Goal: Task Accomplishment & Management: Manage account settings

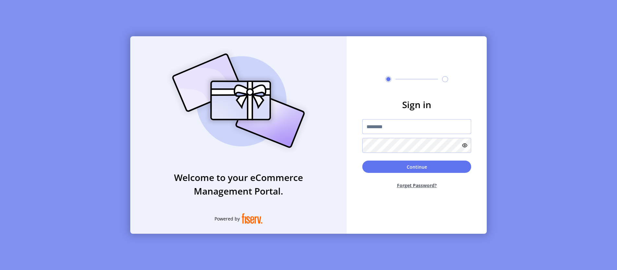
type input "**********"
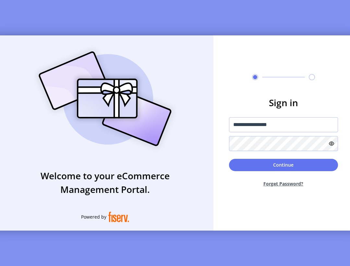
click at [350, 99] on html "**********" at bounding box center [175, 133] width 350 height 266
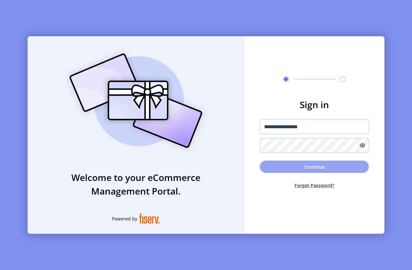
click at [298, 165] on button "Continue" at bounding box center [314, 167] width 109 height 12
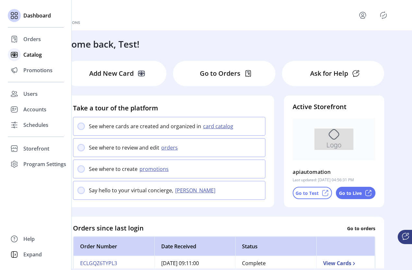
click at [33, 55] on span "Catalog" at bounding box center [32, 55] width 18 height 8
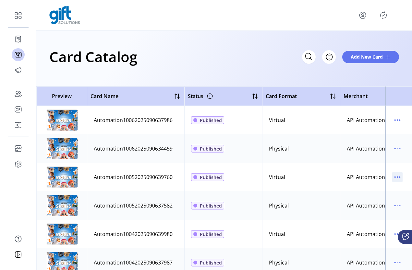
click at [392, 177] on icon "menu" at bounding box center [397, 177] width 10 height 10
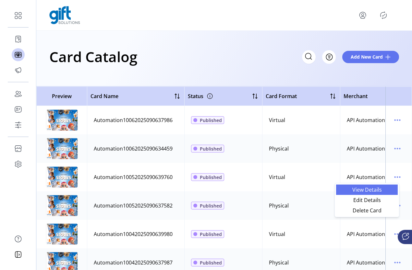
click at [378, 188] on span "View Details" at bounding box center [367, 189] width 54 height 5
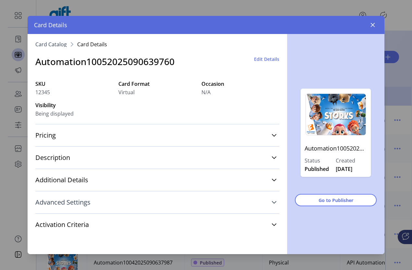
click at [260, 204] on link "Advanced Settings" at bounding box center [157, 202] width 244 height 14
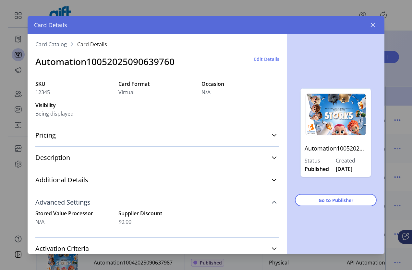
click at [261, 203] on link "Advanced Settings" at bounding box center [157, 202] width 244 height 14
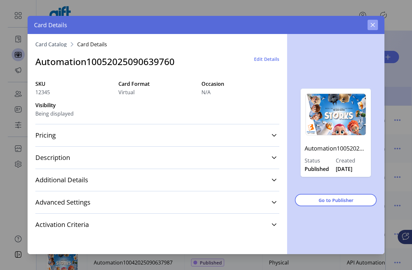
click at [376, 26] on button "button" at bounding box center [372, 25] width 10 height 10
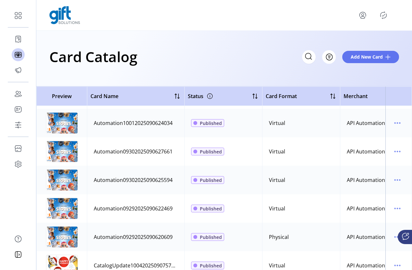
scroll to position [454, 0]
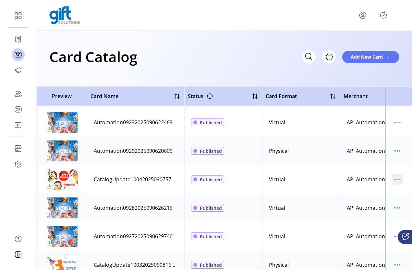
click at [392, 177] on icon "menu" at bounding box center [397, 179] width 10 height 10
drag, startPoint x: 372, startPoint y: 192, endPoint x: 372, endPoint y: 202, distance: 9.7
click at [372, 202] on ul "View Details Edit Details Delete Card" at bounding box center [367, 202] width 62 height 31
click at [372, 202] on span "Edit Details" at bounding box center [367, 202] width 54 height 5
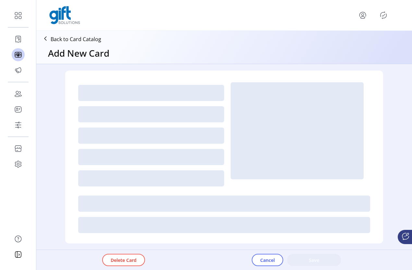
type textarea "**********"
type input "*"
type input "**"
type input "****"
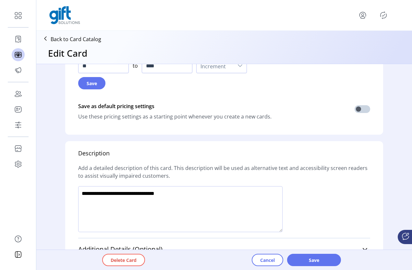
scroll to position [470, 0]
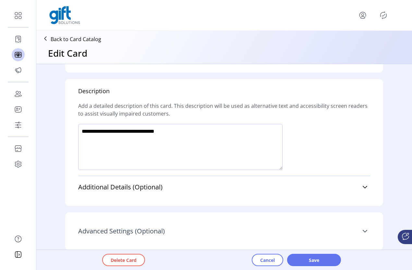
click at [367, 231] on link "Advanced Settings (Optional)" at bounding box center [224, 231] width 292 height 14
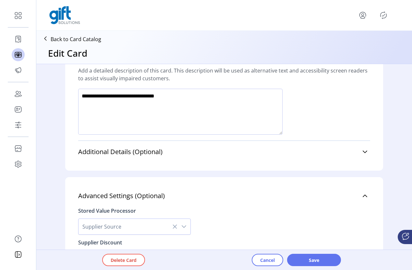
scroll to position [542, 0]
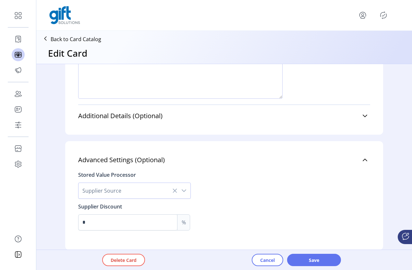
click at [184, 190] on icon "dropdown trigger" at bounding box center [184, 191] width 5 height 3
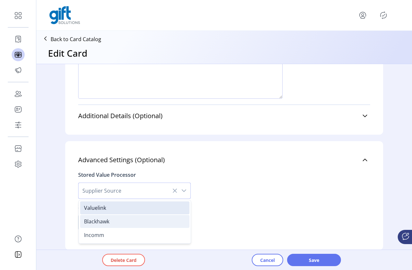
click at [111, 221] on li "Blackhawk" at bounding box center [134, 221] width 109 height 13
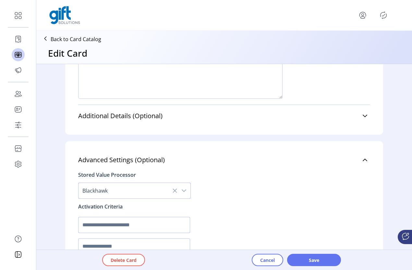
click at [92, 227] on input "text" at bounding box center [134, 225] width 112 height 16
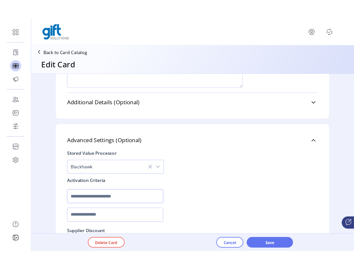
scroll to position [600, 0]
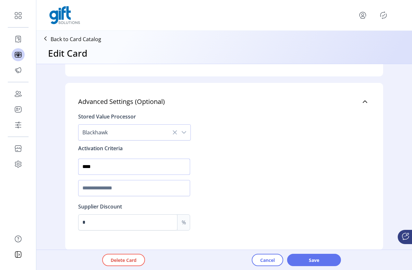
type input "****"
click at [84, 183] on input "text" at bounding box center [134, 188] width 112 height 16
type input "****"
click at [119, 221] on input "*" at bounding box center [127, 223] width 99 height 16
click at [99, 224] on input "*" at bounding box center [127, 223] width 99 height 16
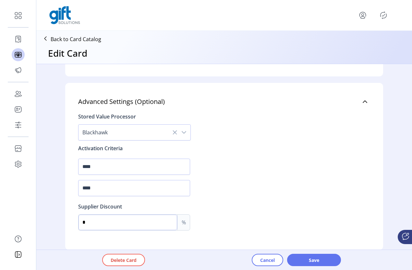
type input "*"
click at [314, 260] on span "Save" at bounding box center [313, 260] width 37 height 7
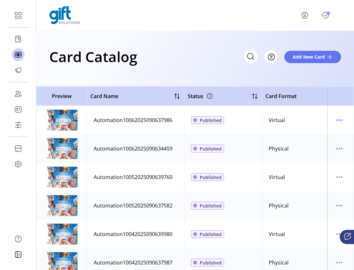
click at [325, 16] on icon "Publisher Panel" at bounding box center [325, 15] width 3 height 2
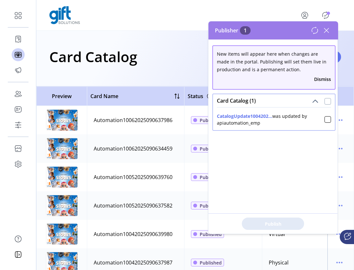
click at [325, 102] on div at bounding box center [328, 101] width 6 height 6
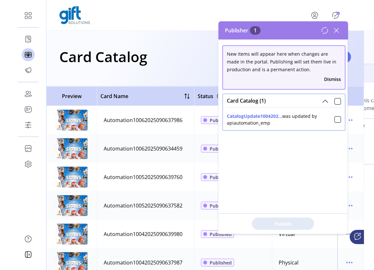
scroll to position [4, 2]
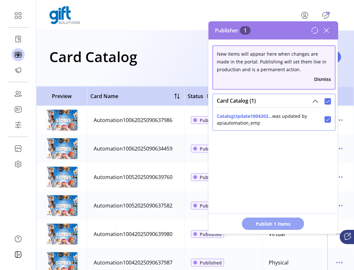
click at [269, 223] on span "Publish 1 Items" at bounding box center [272, 224] width 45 height 7
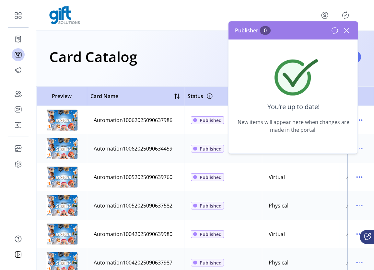
click at [346, 30] on icon at bounding box center [346, 30] width 5 height 5
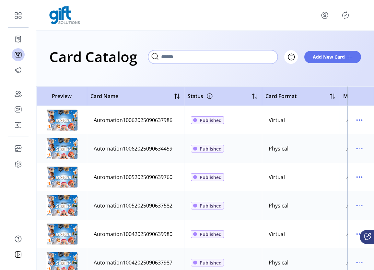
click at [270, 57] on input "Search" at bounding box center [213, 57] width 130 height 14
paste input "**********"
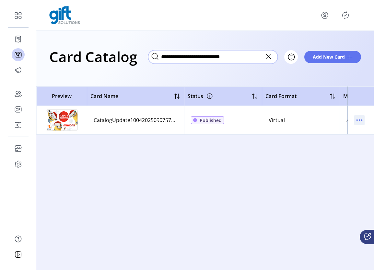
type input "**********"
click at [362, 119] on icon "menu" at bounding box center [359, 120] width 10 height 10
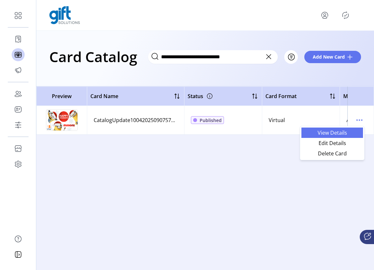
click at [337, 134] on span "View Details" at bounding box center [332, 132] width 54 height 5
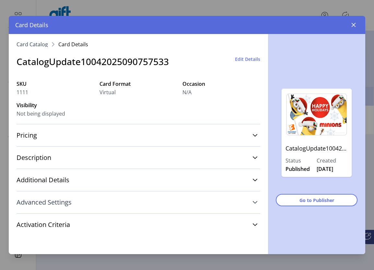
click at [253, 207] on link "Advanced Settings" at bounding box center [139, 202] width 244 height 14
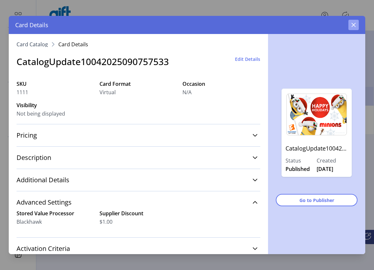
click at [356, 25] on icon "button" at bounding box center [353, 24] width 5 height 5
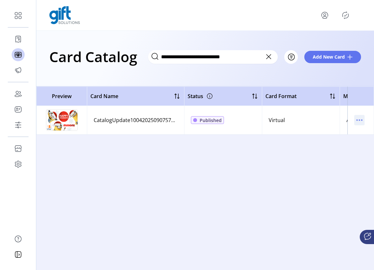
click at [362, 118] on icon "menu" at bounding box center [359, 120] width 10 height 10
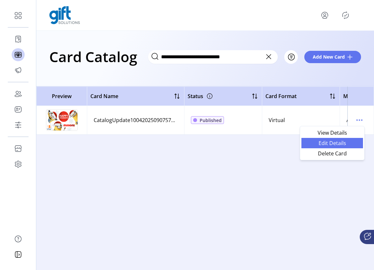
click at [341, 144] on span "Edit Details" at bounding box center [332, 143] width 54 height 5
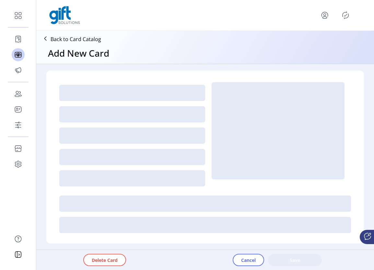
type textarea "**********"
type input "*"
type input "**"
type input "****"
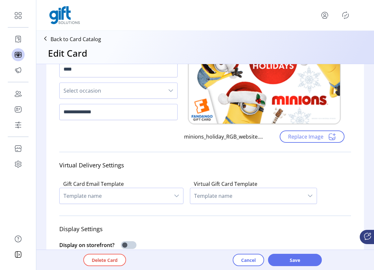
scroll to position [145, 0]
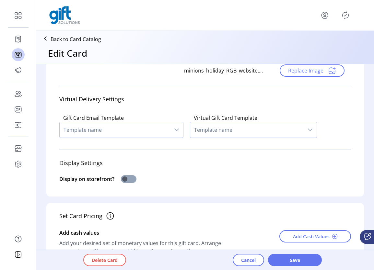
click at [123, 180] on span at bounding box center [129, 179] width 16 height 8
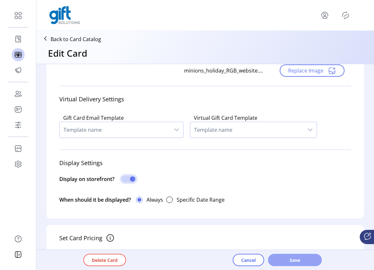
click at [307, 265] on button "Save" at bounding box center [295, 260] width 54 height 12
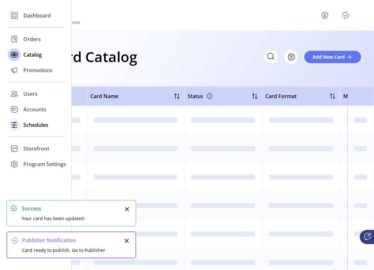
click at [24, 126] on span "Schedules" at bounding box center [35, 125] width 25 height 8
click at [32, 122] on span "Schedules" at bounding box center [35, 125] width 25 height 8
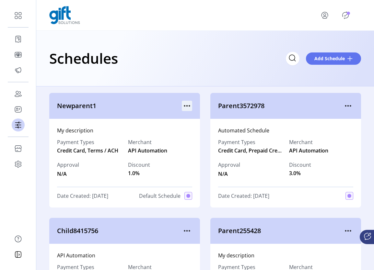
click at [183, 105] on icon "menu" at bounding box center [187, 106] width 10 height 10
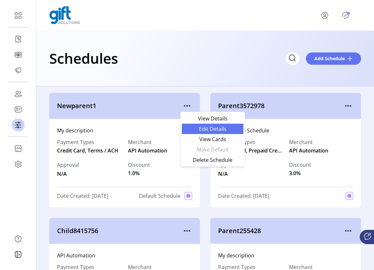
click at [217, 127] on span "Edit Details" at bounding box center [213, 128] width 54 height 5
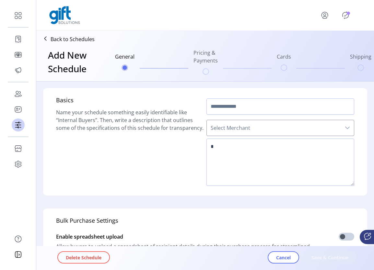
type input "**********"
type textarea "**********"
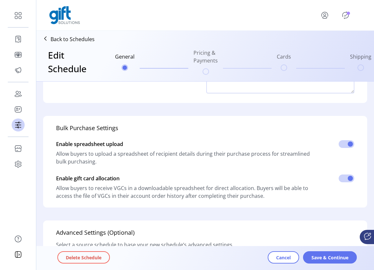
scroll to position [192, 0]
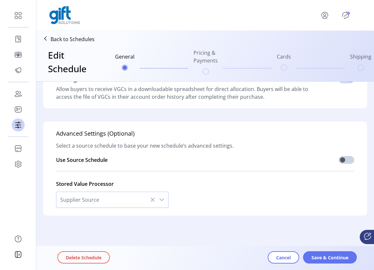
click at [163, 201] on div "dropdown trigger" at bounding box center [161, 200] width 13 height 16
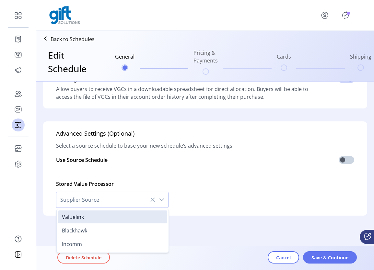
click at [256, 194] on div "Stored Value Processor Supplier Source Valuelink Blackhawk Incomm" at bounding box center [205, 192] width 298 height 32
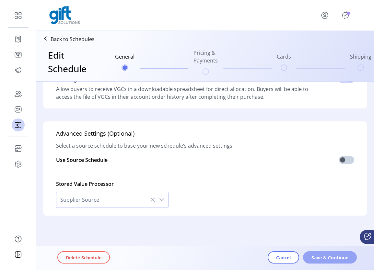
click at [335, 259] on span "Save & Continue" at bounding box center [330, 257] width 37 height 7
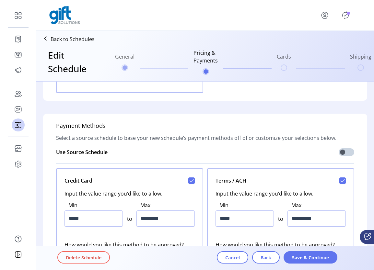
scroll to position [0, 0]
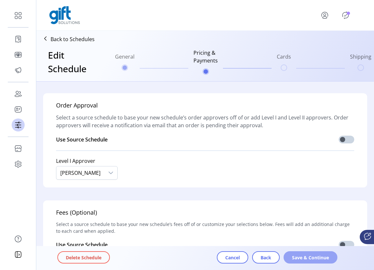
click at [307, 261] on button "Save & Continue" at bounding box center [311, 258] width 54 height 12
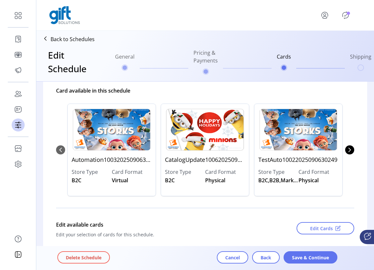
scroll to position [69, 0]
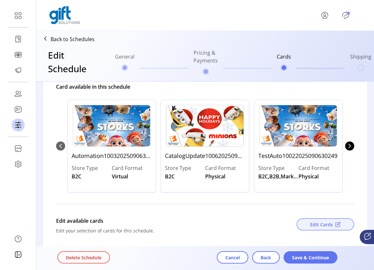
click at [319, 226] on span "Edit Cards" at bounding box center [321, 224] width 23 height 7
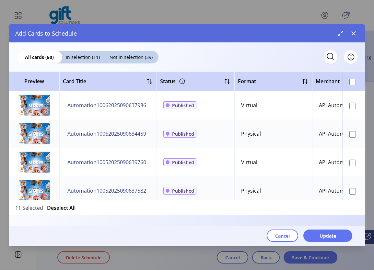
click at [330, 57] on icon at bounding box center [330, 56] width 10 height 10
paste input "**********"
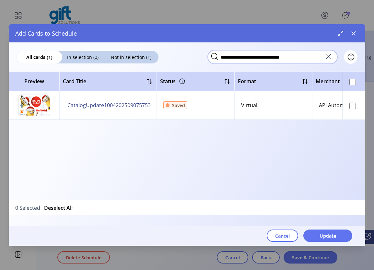
type input "**********"
click at [330, 231] on button "Update" at bounding box center [327, 236] width 49 height 12
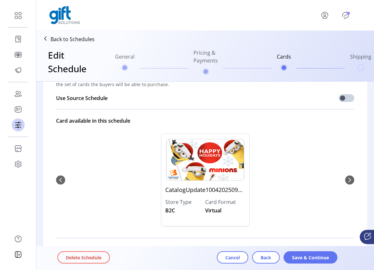
scroll to position [82, 0]
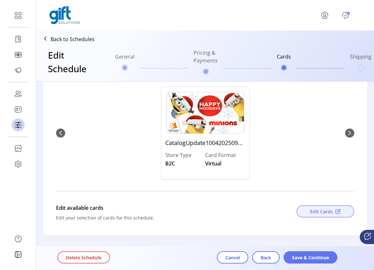
click at [318, 211] on span "Edit Cards" at bounding box center [321, 211] width 23 height 7
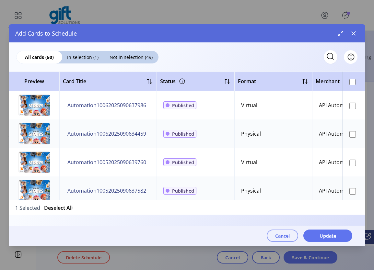
click at [283, 237] on span "Cancel" at bounding box center [282, 236] width 15 height 7
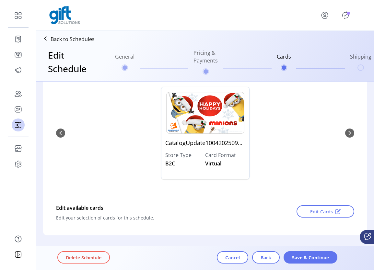
click at [61, 136] on div "CatalogUpdate10042025090757533 Store Type B2C Card Format Virtual" at bounding box center [205, 133] width 298 height 106
click at [58, 136] on div "CatalogUpdate10042025090757533 Store Type B2C Card Format Virtual" at bounding box center [205, 133] width 298 height 106
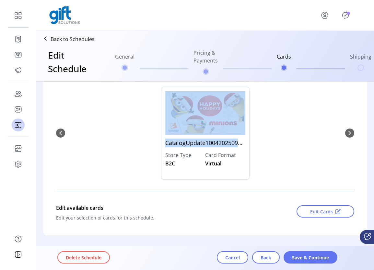
click at [58, 136] on div "CatalogUpdate10042025090757533 Store Type B2C Card Format Virtual" at bounding box center [205, 133] width 298 height 106
click at [264, 258] on span "Back" at bounding box center [266, 257] width 11 height 7
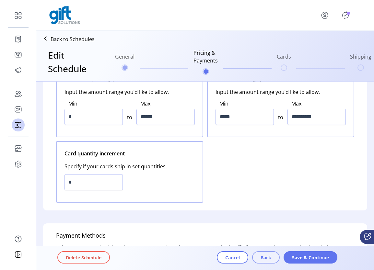
scroll to position [938, 0]
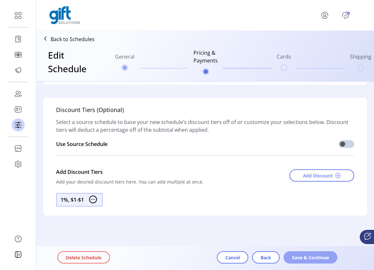
click at [303, 258] on span "Save & Continue" at bounding box center [310, 257] width 37 height 7
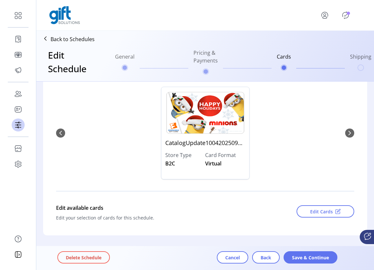
scroll to position [83, 0]
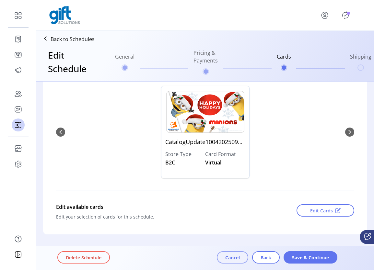
click at [234, 257] on span "Cancel" at bounding box center [232, 257] width 15 height 7
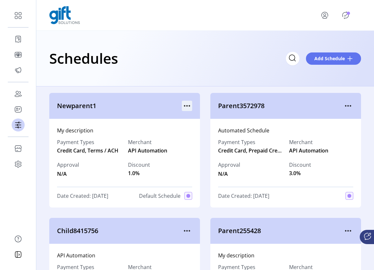
click at [189, 104] on icon "menu" at bounding box center [187, 106] width 10 height 10
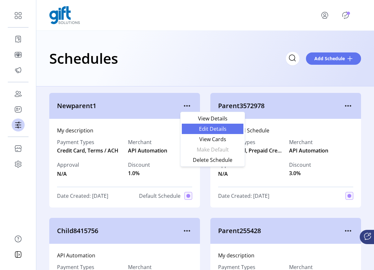
click at [225, 127] on span "Edit Details" at bounding box center [213, 128] width 54 height 5
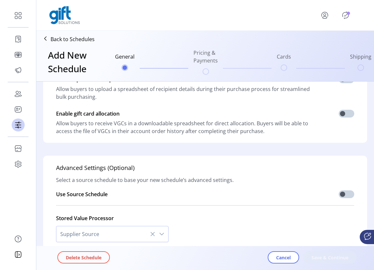
type input "**********"
type textarea "**********"
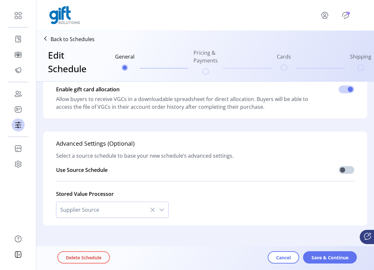
scroll to position [189, 0]
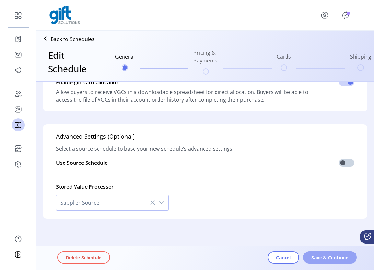
click at [331, 258] on span "Save & Continue" at bounding box center [330, 257] width 37 height 7
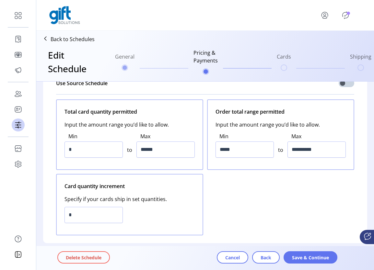
scroll to position [0, 0]
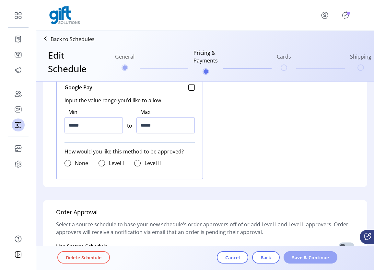
click at [323, 261] on button "Save & Continue" at bounding box center [311, 258] width 54 height 12
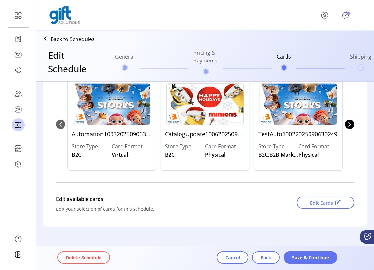
scroll to position [85, 0]
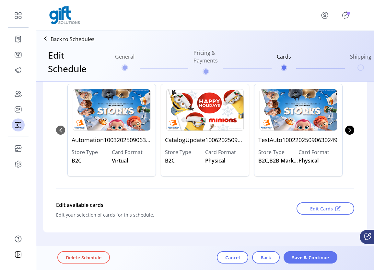
click at [311, 215] on div "Edit Cards" at bounding box center [311, 211] width 85 height 24
click at [314, 209] on span "Edit Cards" at bounding box center [321, 209] width 23 height 7
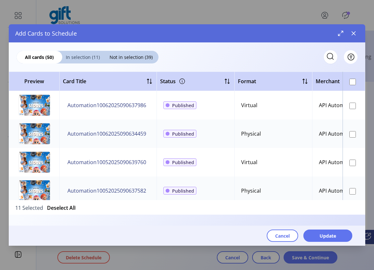
click at [86, 60] on div "In selection (11)" at bounding box center [82, 57] width 41 height 13
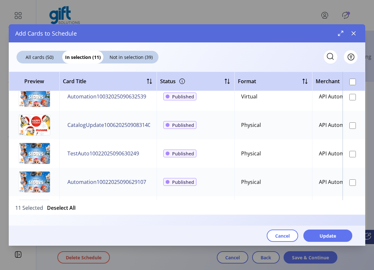
scroll to position [0, 0]
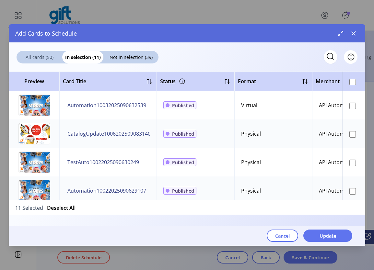
click at [36, 59] on span "All cards (50)" at bounding box center [40, 57] width 46 height 7
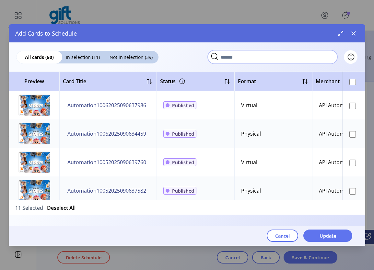
click at [328, 59] on input "text" at bounding box center [273, 57] width 130 height 14
paste input "**********"
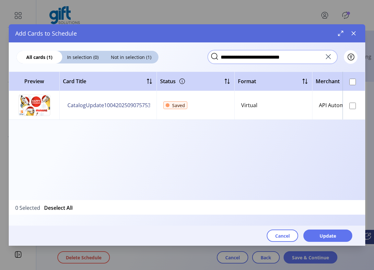
type input "**********"
click at [330, 56] on icon at bounding box center [328, 57] width 10 height 10
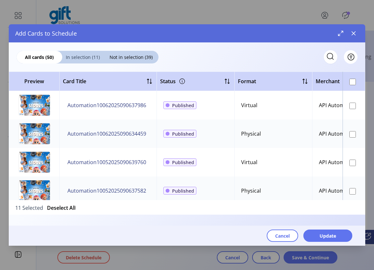
click at [83, 58] on span "In selection (11)" at bounding box center [82, 57] width 41 height 7
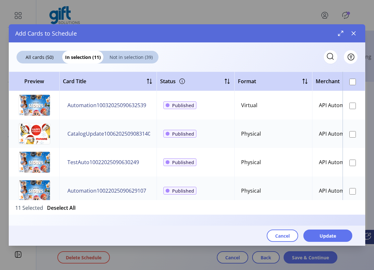
click at [136, 55] on span "Not in selection (39)" at bounding box center [130, 57] width 55 height 7
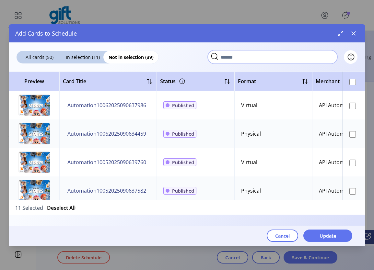
click at [327, 63] on app-search-field at bounding box center [273, 57] width 130 height 14
paste input "**********"
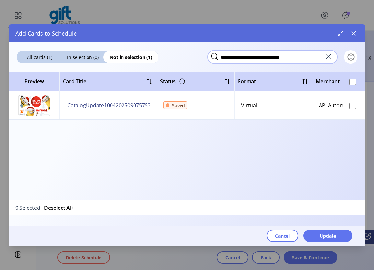
type input "**********"
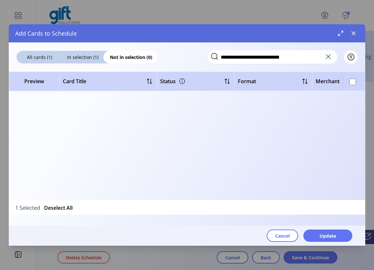
click at [328, 56] on icon at bounding box center [328, 57] width 10 height 10
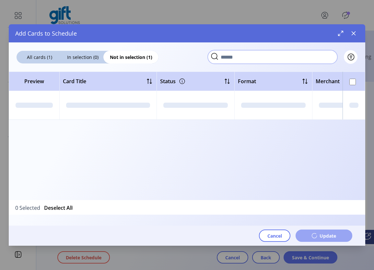
click at [275, 58] on input "text" at bounding box center [273, 57] width 130 height 14
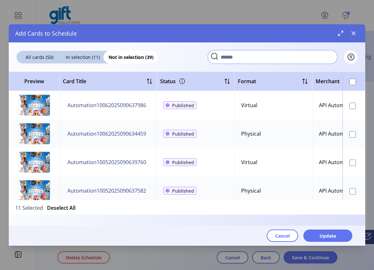
paste input "**********"
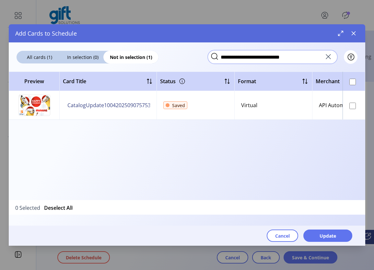
type input "**********"
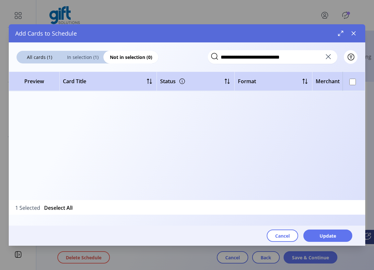
click at [65, 52] on div "In selection (1)" at bounding box center [82, 57] width 41 height 13
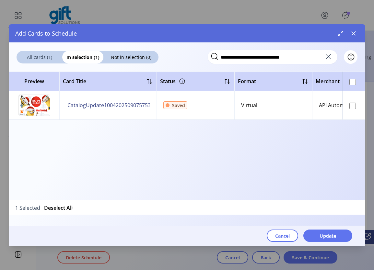
click at [40, 59] on span "All cards (1)" at bounding box center [40, 57] width 46 height 7
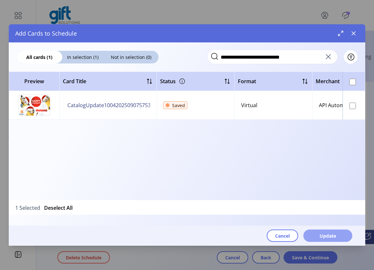
click at [346, 236] on button "Update" at bounding box center [327, 236] width 49 height 12
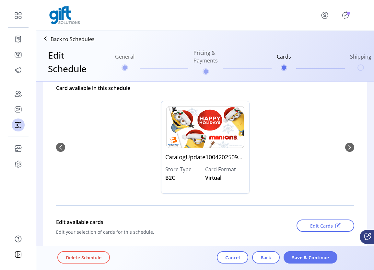
scroll to position [102, 0]
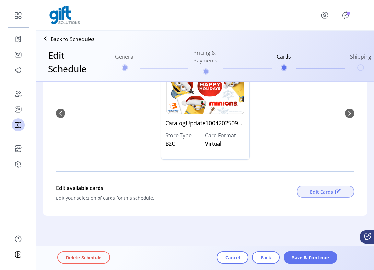
click at [310, 191] on span "Edit Cards" at bounding box center [321, 192] width 23 height 7
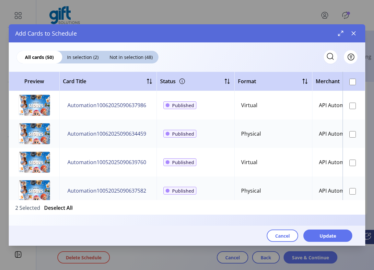
click at [351, 130] on div at bounding box center [352, 134] width 6 height 8
click at [347, 163] on td at bounding box center [354, 162] width 23 height 29
click at [351, 159] on div at bounding box center [352, 163] width 6 height 8
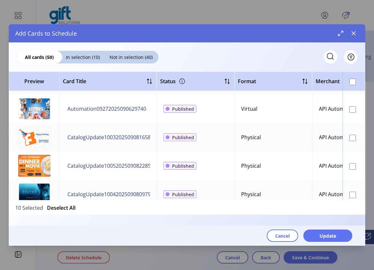
scroll to position [568, 0]
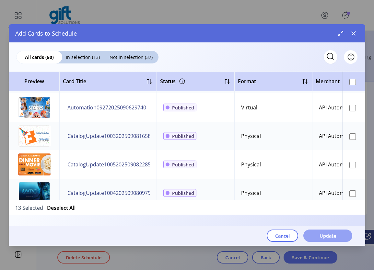
click at [326, 235] on span "Update" at bounding box center [328, 236] width 17 height 7
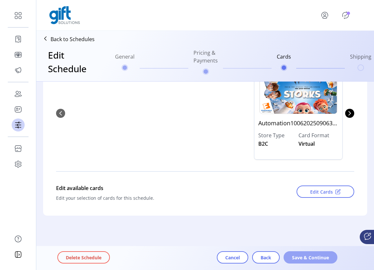
click at [302, 261] on button "Save & Continue" at bounding box center [311, 258] width 54 height 12
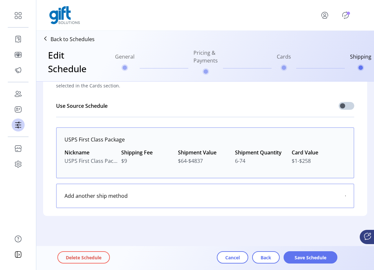
scroll to position [40, 0]
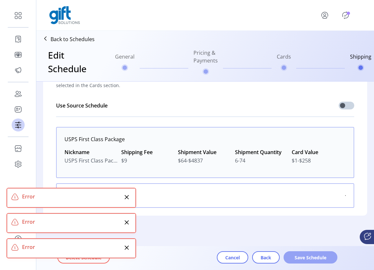
click at [309, 256] on span "Save Schedule" at bounding box center [310, 257] width 37 height 7
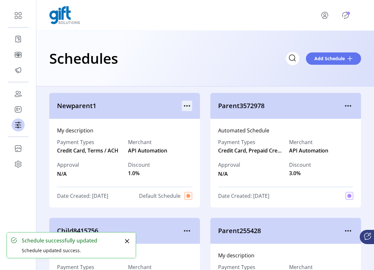
click at [187, 102] on icon "menu" at bounding box center [187, 106] width 10 height 10
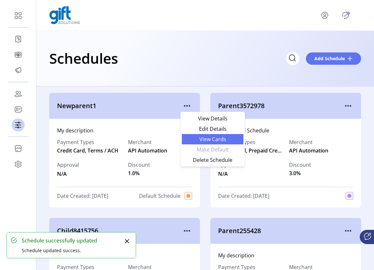
click at [219, 137] on span "View Cards" at bounding box center [213, 139] width 54 height 5
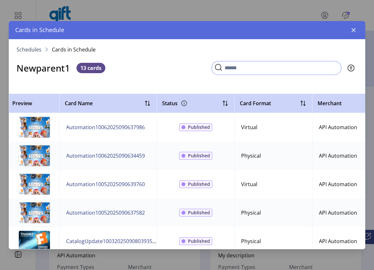
click at [333, 71] on input "Search" at bounding box center [277, 68] width 130 height 14
paste input "**********"
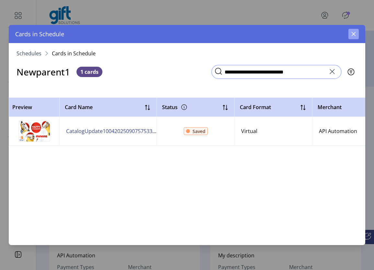
type input "**********"
click at [357, 35] on button "button" at bounding box center [354, 34] width 10 height 10
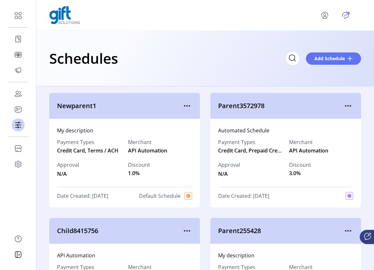
click at [344, 17] on icon "Publisher Panel" at bounding box center [345, 15] width 10 height 10
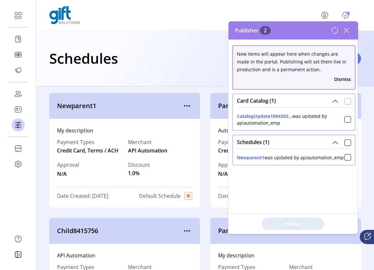
click at [348, 103] on div at bounding box center [348, 101] width 6 height 6
click at [291, 225] on span "Publish 1 Items" at bounding box center [292, 224] width 45 height 7
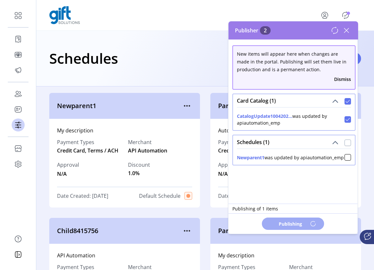
click at [346, 144] on div at bounding box center [348, 143] width 6 height 6
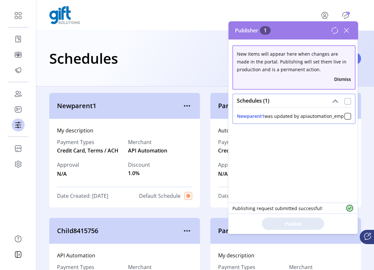
click at [345, 102] on div at bounding box center [348, 101] width 6 height 6
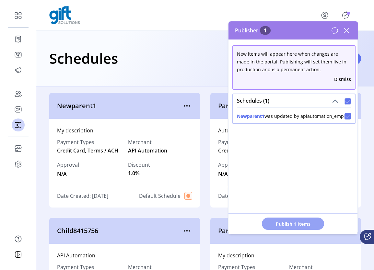
click at [281, 221] on span "Publish 1 Items" at bounding box center [292, 224] width 45 height 7
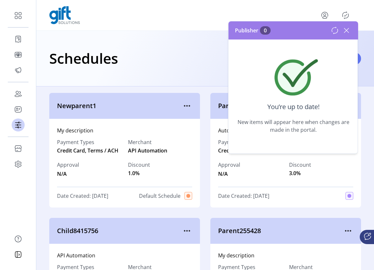
click at [346, 32] on icon at bounding box center [346, 30] width 10 height 10
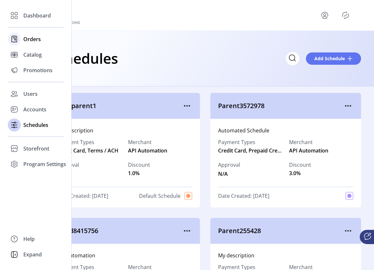
click at [30, 42] on span "Orders" at bounding box center [32, 39] width 18 height 8
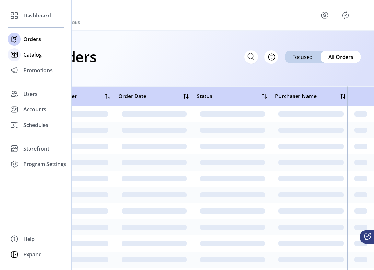
click at [30, 53] on span "Catalog" at bounding box center [32, 55] width 18 height 8
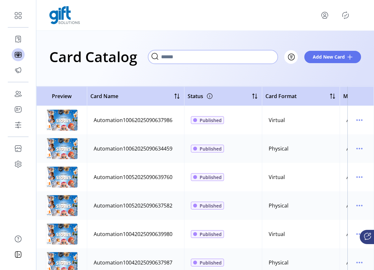
click at [270, 59] on input "Search" at bounding box center [213, 57] width 130 height 14
paste input "**********"
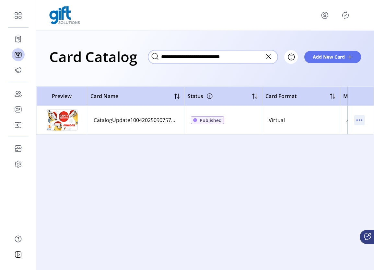
type input "**********"
click at [360, 120] on icon "menu" at bounding box center [359, 120] width 10 height 10
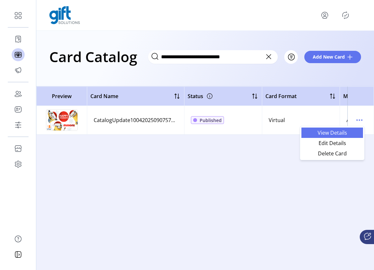
click at [336, 135] on span "View Details" at bounding box center [332, 132] width 54 height 5
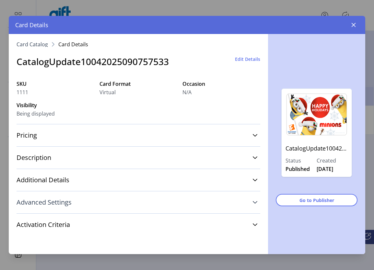
click at [251, 199] on link "Advanced Settings" at bounding box center [139, 202] width 244 height 14
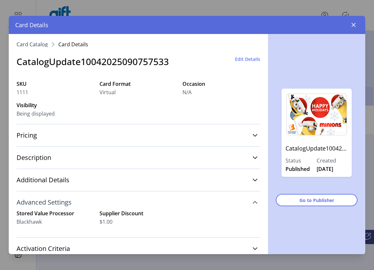
click at [253, 201] on icon at bounding box center [255, 202] width 5 height 5
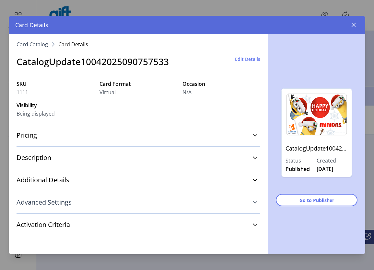
click at [356, 27] on button "button" at bounding box center [354, 25] width 10 height 10
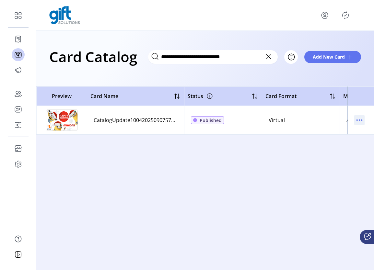
click at [361, 120] on icon "menu" at bounding box center [361, 120] width 1 height 1
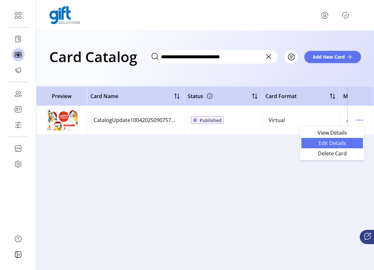
click at [348, 142] on span "Edit Details" at bounding box center [332, 143] width 54 height 5
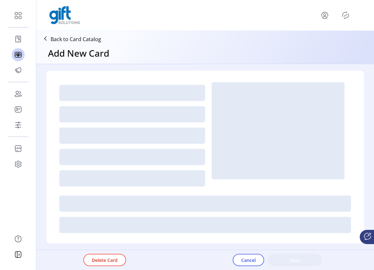
type textarea "**********"
type input "*"
type input "**"
type input "****"
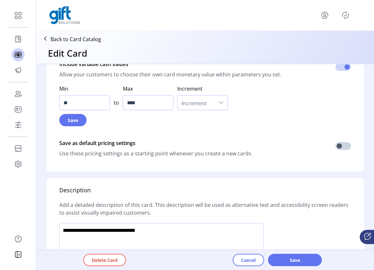
scroll to position [493, 0]
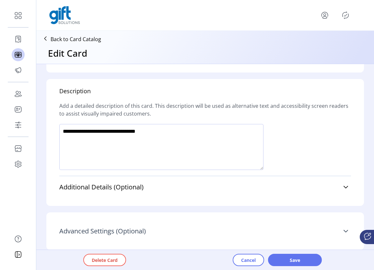
click at [338, 224] on link "Advanced Settings (Optional)" at bounding box center [205, 231] width 292 height 14
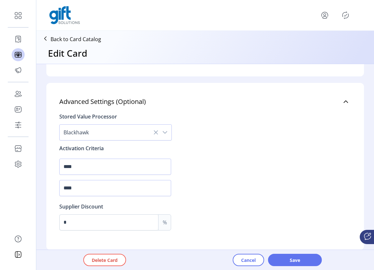
scroll to position [623, 0]
click at [83, 223] on input "*" at bounding box center [109, 223] width 99 height 16
click at [117, 223] on input "Max" at bounding box center [109, 223] width 99 height 16
type input "*"
click at [293, 262] on span "Save" at bounding box center [295, 260] width 37 height 7
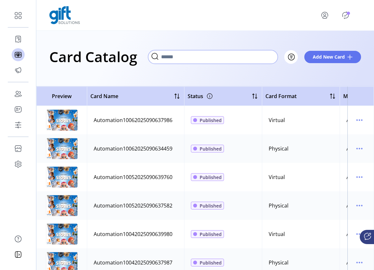
click at [269, 59] on input "Search" at bounding box center [213, 57] width 130 height 14
paste input "**********"
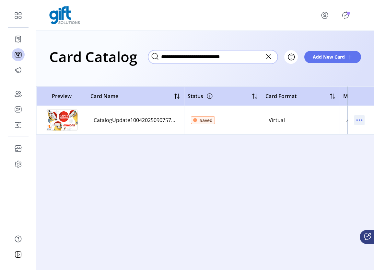
type input "**********"
click at [359, 122] on icon "menu" at bounding box center [359, 120] width 10 height 10
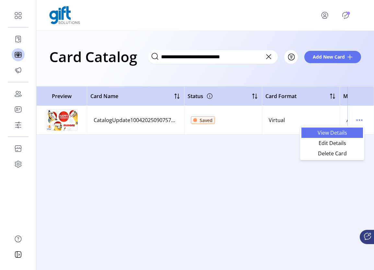
click at [340, 132] on span "View Details" at bounding box center [332, 132] width 54 height 5
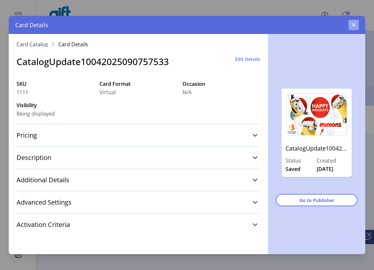
click at [356, 26] on icon "button" at bounding box center [353, 24] width 5 height 5
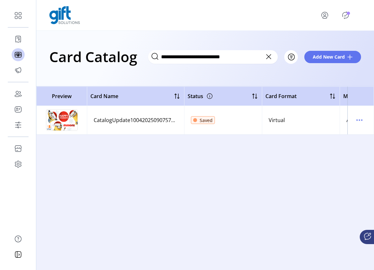
click at [345, 18] on icon "Publisher Panel" at bounding box center [345, 15] width 10 height 10
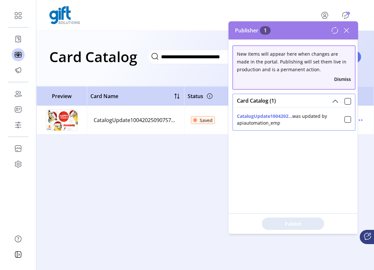
click at [346, 105] on div "Card Catalog (1)" at bounding box center [294, 100] width 122 height 13
click at [345, 101] on div at bounding box center [348, 101] width 6 height 6
click at [285, 225] on span "Publish 1 Items" at bounding box center [292, 224] width 45 height 7
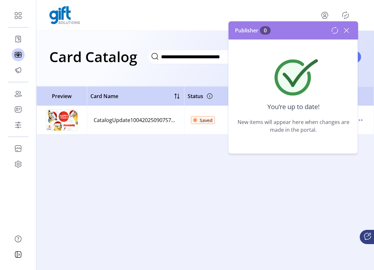
click at [347, 31] on icon at bounding box center [346, 30] width 10 height 10
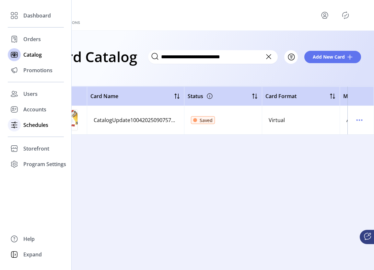
click at [36, 125] on span "Schedules" at bounding box center [35, 125] width 25 height 8
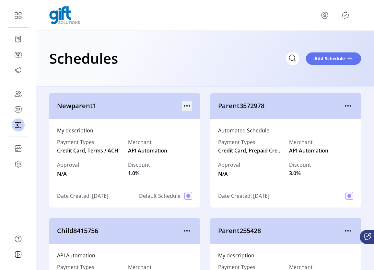
click at [182, 105] on icon "menu" at bounding box center [187, 106] width 10 height 10
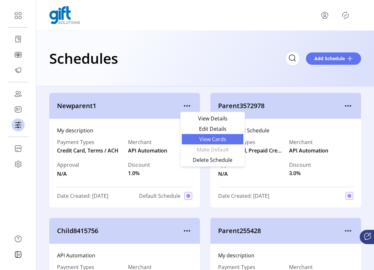
click at [218, 137] on span "View Cards" at bounding box center [213, 139] width 54 height 5
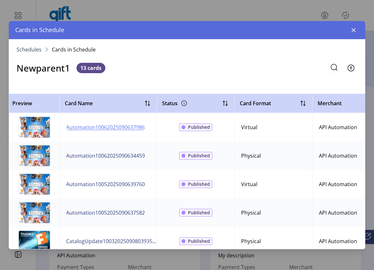
click at [88, 128] on span "Automation10062025090637986" at bounding box center [105, 128] width 79 height 8
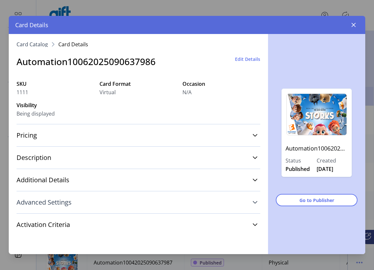
click at [250, 209] on link "Advanced Settings" at bounding box center [139, 202] width 244 height 14
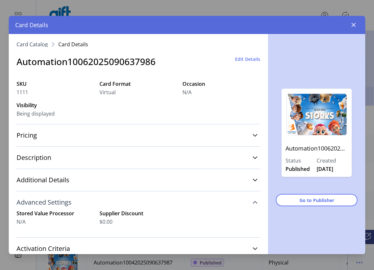
click at [249, 207] on link "Advanced Settings" at bounding box center [139, 202] width 244 height 14
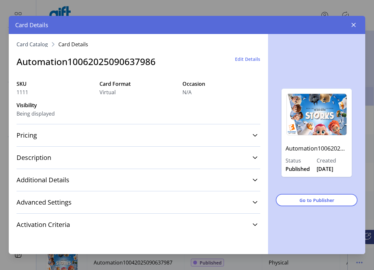
click at [246, 60] on span "Edit Details" at bounding box center [247, 59] width 25 height 7
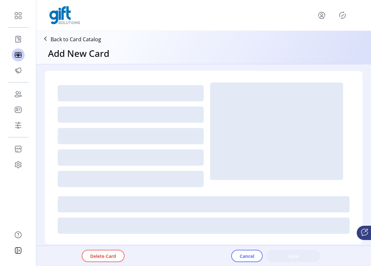
type textarea "**********"
type input "*"
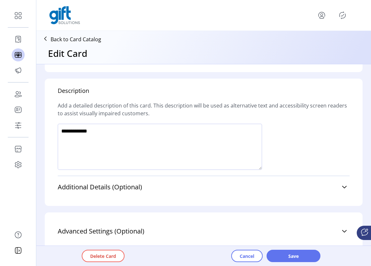
scroll to position [169, 0]
click at [331, 224] on link "Advanced Settings (Optional)" at bounding box center [204, 231] width 292 height 14
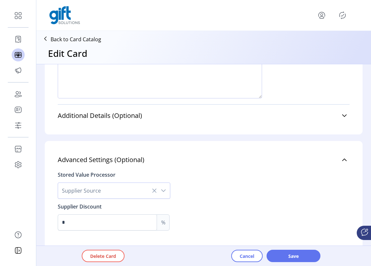
scroll to position [55, 0]
click at [164, 189] on icon "dropdown trigger" at bounding box center [163, 190] width 5 height 3
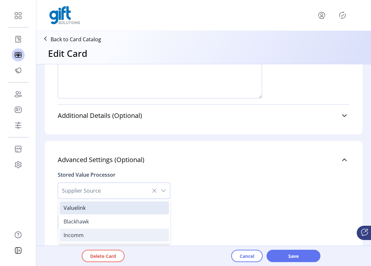
click at [95, 228] on li "Incomm" at bounding box center [114, 234] width 109 height 13
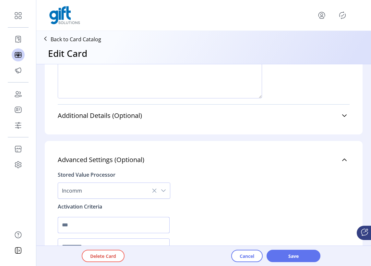
click at [113, 217] on input "text" at bounding box center [114, 225] width 112 height 16
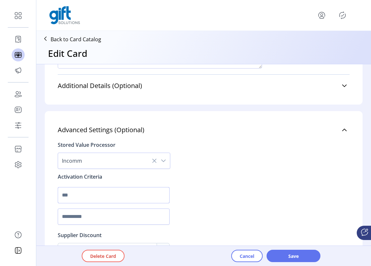
scroll to position [625, 0]
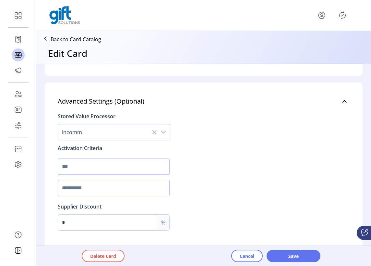
click at [110, 158] on input "text" at bounding box center [114, 166] width 112 height 16
type input "****"
click at [94, 180] on input "text" at bounding box center [114, 188] width 112 height 16
type input "****"
click at [86, 214] on input "*" at bounding box center [107, 222] width 99 height 16
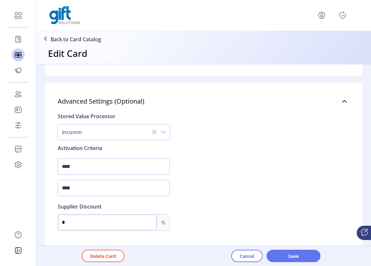
type input "*"
click at [281, 252] on div "Cancel Save" at bounding box center [288, 255] width 115 height 12
click at [303, 253] on div "Cancel Save" at bounding box center [288, 255] width 115 height 12
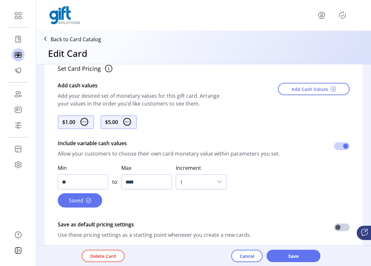
scroll to position [305, 0]
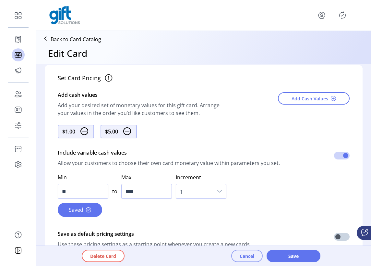
click at [243, 252] on button "Cancel" at bounding box center [246, 255] width 31 height 12
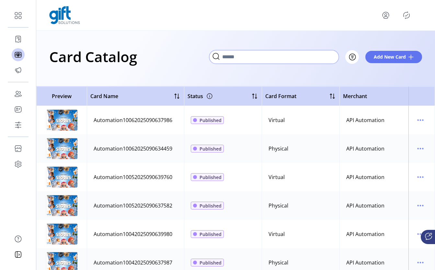
click at [323, 58] on input "Search" at bounding box center [274, 57] width 130 height 14
paste input "**********"
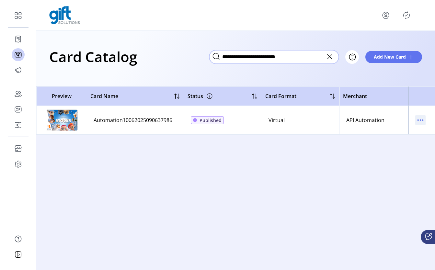
type input "**********"
click at [422, 121] on icon "menu" at bounding box center [421, 120] width 10 height 10
click at [397, 144] on span "Edit Details" at bounding box center [394, 143] width 54 height 5
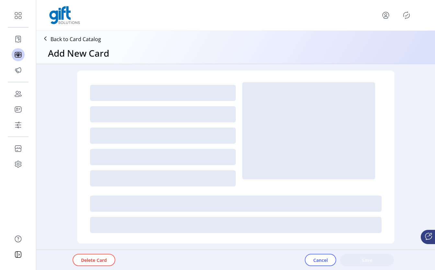
type textarea "**********"
type input "*"
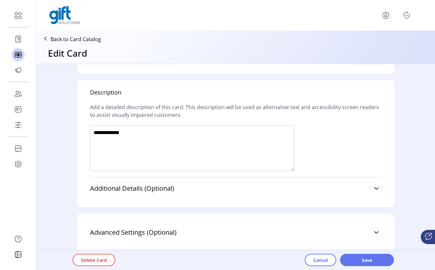
scroll to position [494, 0]
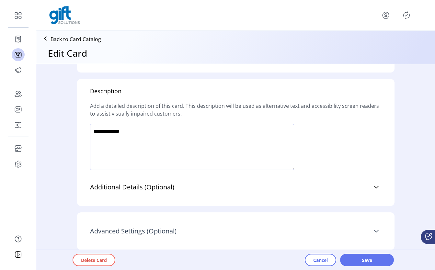
click at [375, 232] on icon at bounding box center [376, 231] width 5 height 5
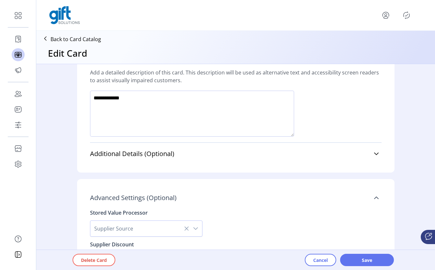
scroll to position [566, 0]
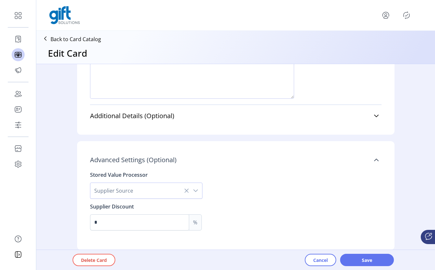
click at [198, 192] on div "dropdown trigger" at bounding box center [195, 191] width 13 height 16
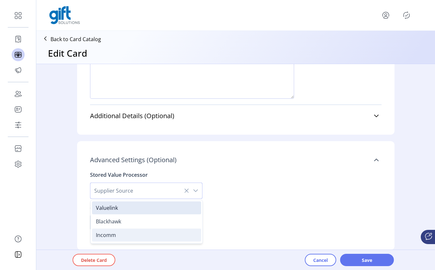
click at [130, 235] on li "Incomm" at bounding box center [146, 235] width 109 height 13
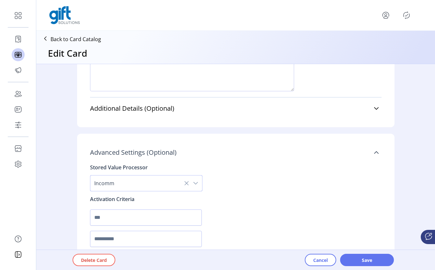
scroll to position [581, 0]
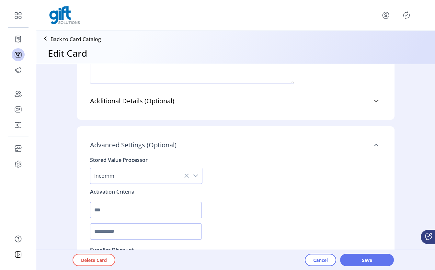
click at [126, 208] on input "text" at bounding box center [146, 210] width 112 height 16
type input "****"
click at [123, 235] on input "text" at bounding box center [146, 232] width 112 height 16
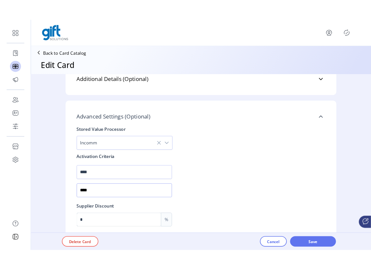
scroll to position [624, 0]
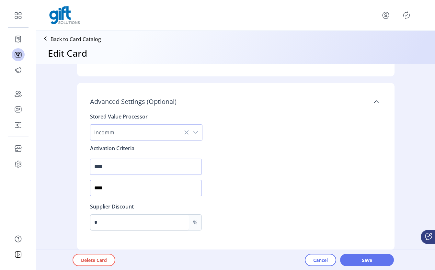
type input "****"
click at [141, 223] on input "*" at bounding box center [139, 223] width 99 height 16
type input "*"
click at [369, 260] on span "Save" at bounding box center [367, 260] width 37 height 7
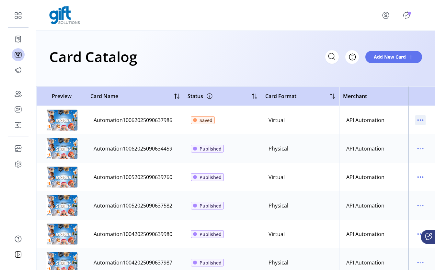
click at [420, 120] on icon "menu" at bounding box center [420, 120] width 1 height 1
click at [399, 132] on span "View Details" at bounding box center [390, 132] width 54 height 5
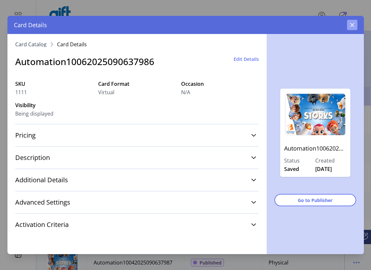
click at [350, 26] on icon "button" at bounding box center [352, 24] width 5 height 5
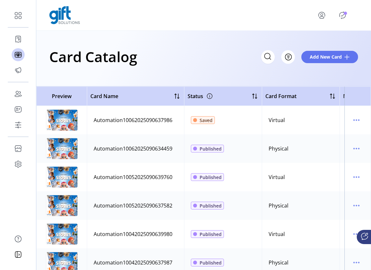
click at [344, 12] on p-badge "Publisher Panel" at bounding box center [345, 13] width 3 height 3
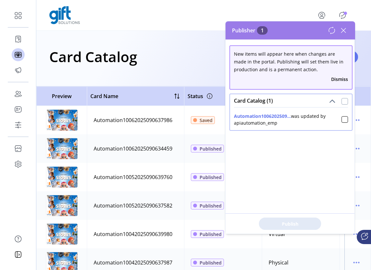
click at [342, 103] on div at bounding box center [345, 101] width 6 height 6
click at [302, 226] on span "Publish 1 Items" at bounding box center [289, 224] width 45 height 7
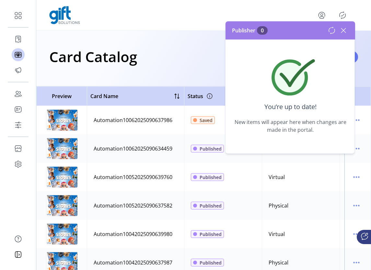
click at [344, 27] on icon at bounding box center [343, 30] width 10 height 10
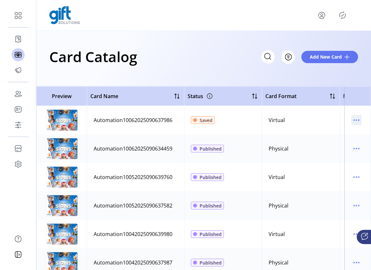
click at [354, 123] on icon "menu" at bounding box center [356, 120] width 10 height 10
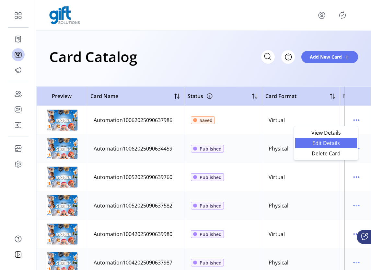
click at [341, 141] on span "Edit Details" at bounding box center [326, 143] width 54 height 5
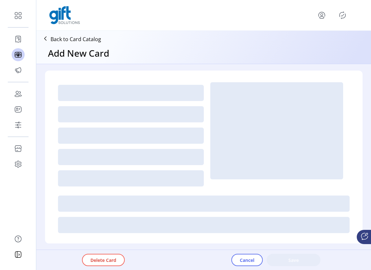
type textarea "**********"
type input "*"
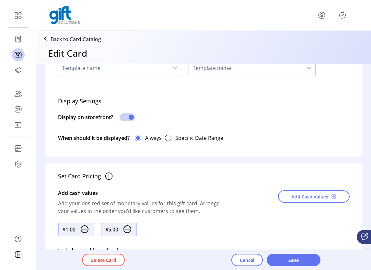
scroll to position [285, 0]
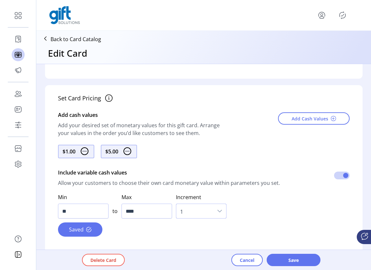
click at [204, 214] on span "1" at bounding box center [194, 211] width 37 height 14
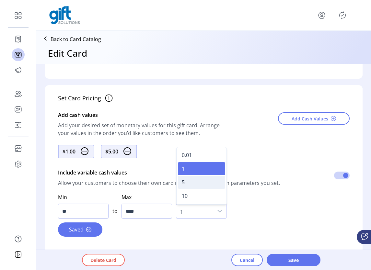
click at [190, 180] on li "5" at bounding box center [201, 182] width 47 height 13
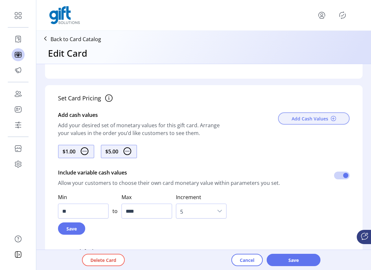
click at [314, 118] on span "Add Cash Values" at bounding box center [310, 118] width 37 height 7
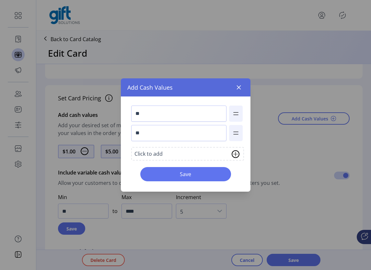
click at [237, 154] on img at bounding box center [236, 154] width 8 height 8
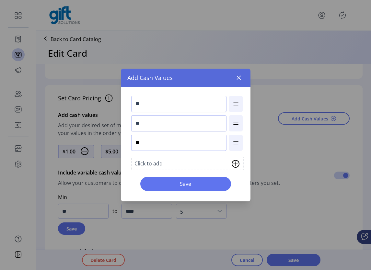
click at [167, 146] on input "**" at bounding box center [178, 143] width 95 height 16
type input "***"
click at [206, 185] on span "Save" at bounding box center [186, 184] width 74 height 8
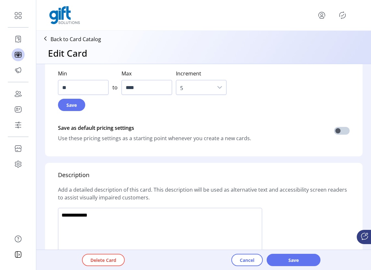
scroll to position [492, 0]
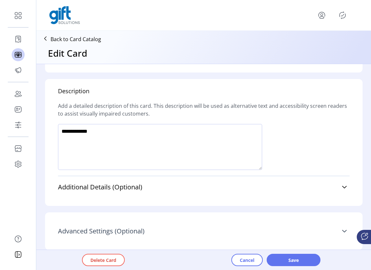
click at [337, 233] on link "Advanced Settings (Optional)" at bounding box center [204, 231] width 292 height 14
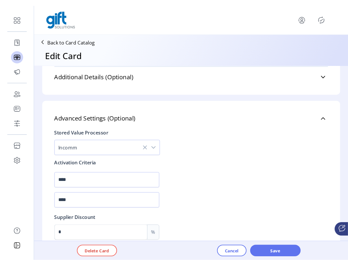
scroll to position [622, 0]
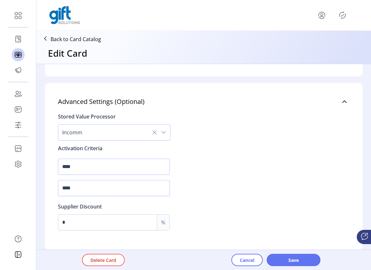
click at [289, 267] on div "Delete Card Cancel Save" at bounding box center [222, 260] width 332 height 20
click at [290, 259] on span "Save" at bounding box center [293, 260] width 37 height 7
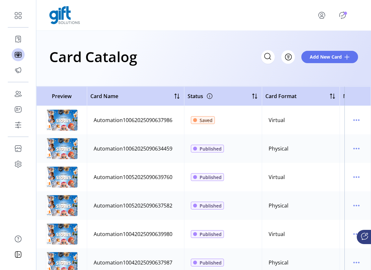
click at [344, 15] on icon "Publisher Panel" at bounding box center [342, 15] width 10 height 10
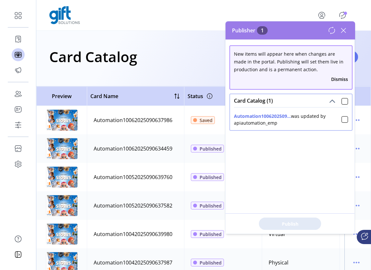
click at [347, 30] on icon at bounding box center [343, 30] width 10 height 10
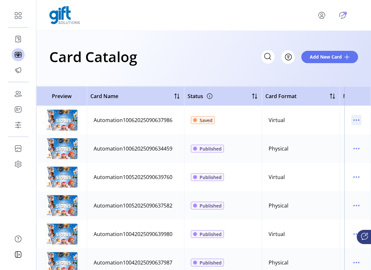
click at [351, 119] on icon "menu" at bounding box center [356, 120] width 10 height 10
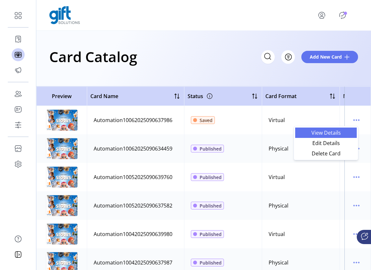
click at [341, 134] on span "View Details" at bounding box center [326, 132] width 54 height 5
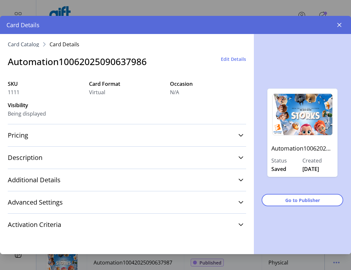
click at [231, 60] on span "Edit Details" at bounding box center [233, 59] width 25 height 7
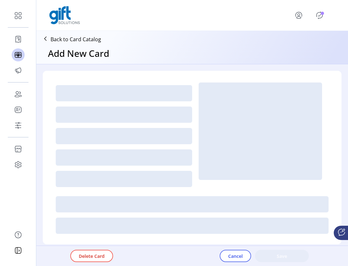
type textarea "**********"
type input "*"
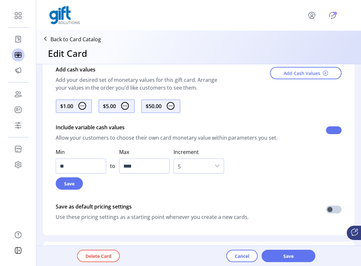
scroll to position [301, 0]
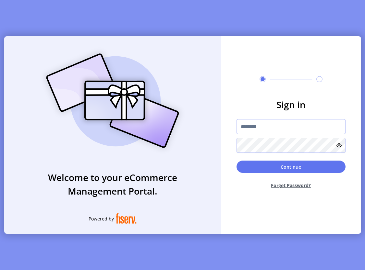
type input "**********"
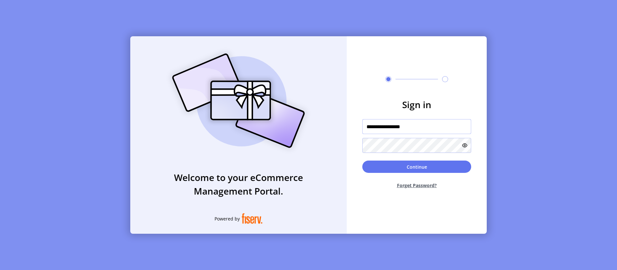
drag, startPoint x: 417, startPoint y: 128, endPoint x: 354, endPoint y: 128, distance: 62.9
click at [354, 128] on form "**********" at bounding box center [417, 146] width 140 height 96
paste input "text"
type input "**********"
click at [395, 169] on button "Continue" at bounding box center [416, 167] width 109 height 12
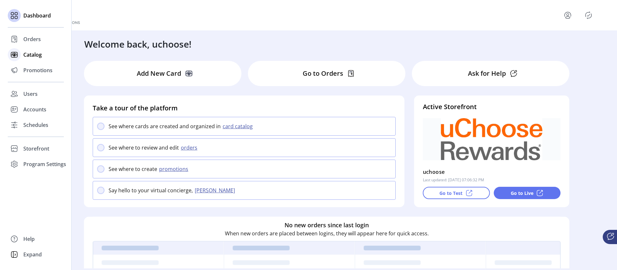
click at [30, 56] on span "Catalog" at bounding box center [32, 55] width 18 height 8
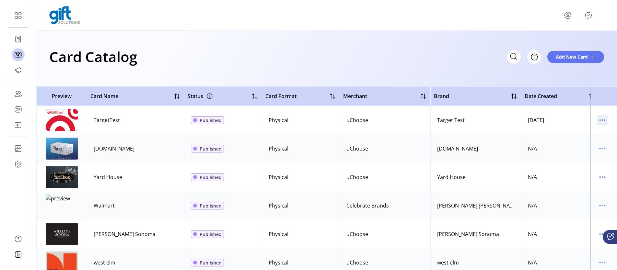
click at [597, 123] on icon "menu" at bounding box center [602, 120] width 10 height 10
click at [582, 135] on span "View Details" at bounding box center [572, 132] width 54 height 5
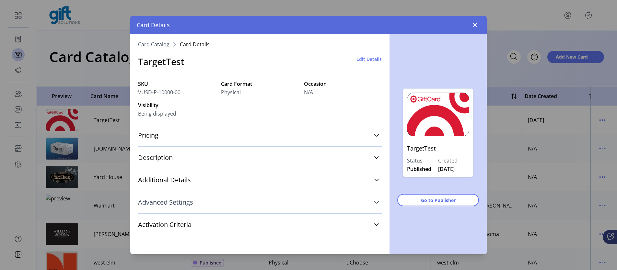
click at [379, 204] on link "Advanced Settings" at bounding box center [260, 202] width 244 height 14
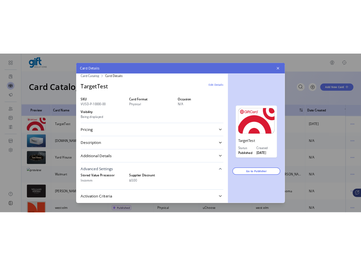
scroll to position [12, 0]
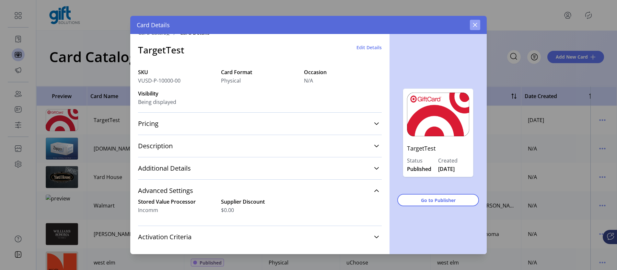
click at [473, 28] on button "button" at bounding box center [475, 25] width 10 height 10
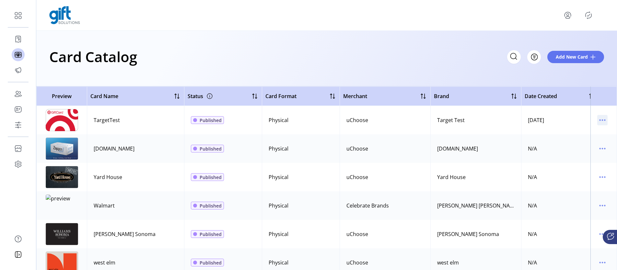
click at [601, 120] on icon "menu" at bounding box center [602, 120] width 10 height 10
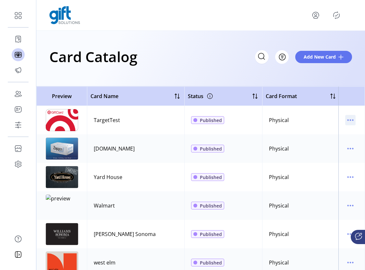
click at [348, 122] on icon "menu" at bounding box center [350, 120] width 10 height 10
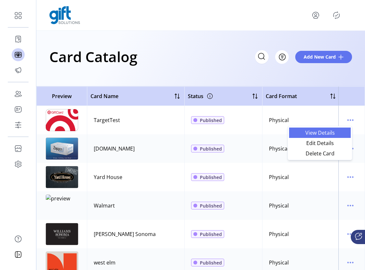
click at [334, 133] on span "View Details" at bounding box center [320, 132] width 54 height 5
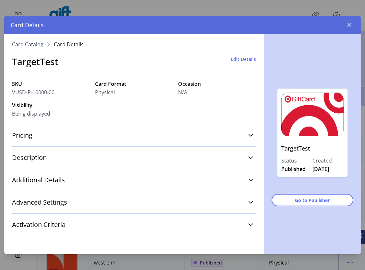
click at [239, 62] on span "Edit Details" at bounding box center [243, 59] width 25 height 7
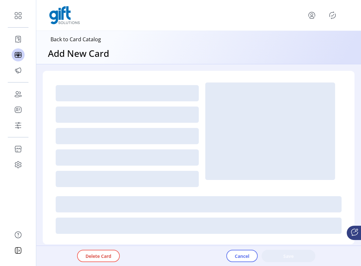
type textarea "****"
type input "*"
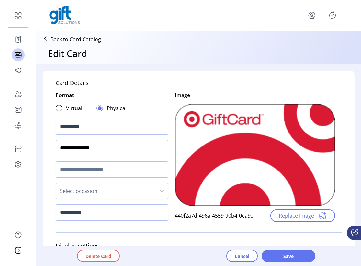
click at [136, 150] on input "**********" at bounding box center [112, 148] width 113 height 16
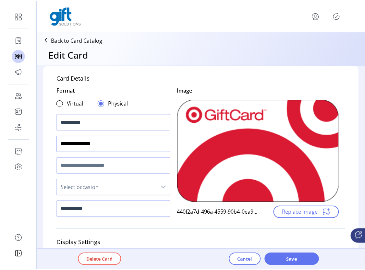
scroll to position [16, 0]
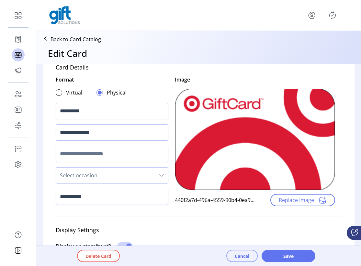
click at [240, 256] on span "Cancel" at bounding box center [242, 255] width 15 height 7
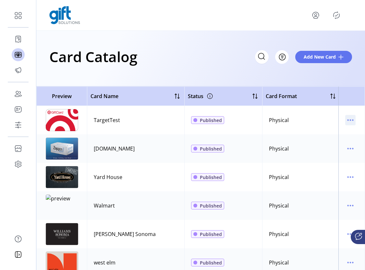
click at [349, 119] on icon "menu" at bounding box center [350, 120] width 10 height 10
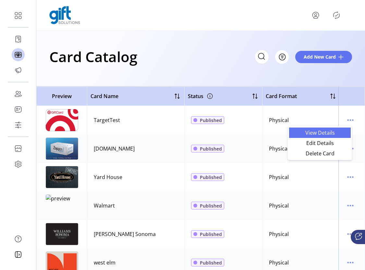
click at [325, 134] on span "View Details" at bounding box center [320, 132] width 54 height 5
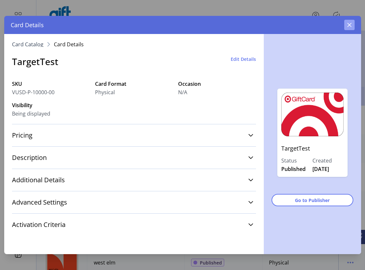
click at [350, 26] on icon "button" at bounding box center [349, 25] width 4 height 4
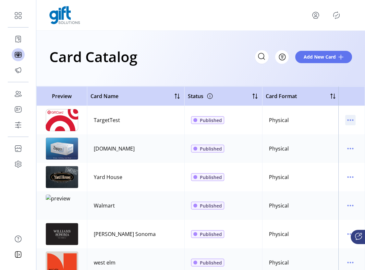
click at [347, 122] on icon "menu" at bounding box center [350, 120] width 10 height 10
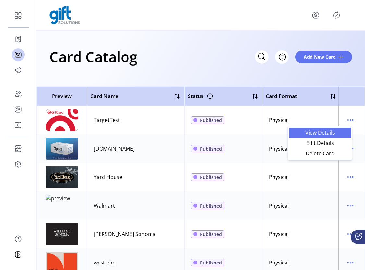
click at [324, 134] on span "View Details" at bounding box center [320, 132] width 54 height 5
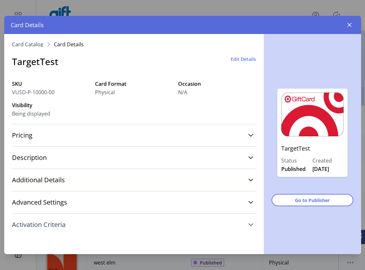
click at [247, 224] on link "Activation Criteria" at bounding box center [134, 225] width 244 height 14
click at [240, 196] on link "Advanced Settings" at bounding box center [134, 202] width 244 height 14
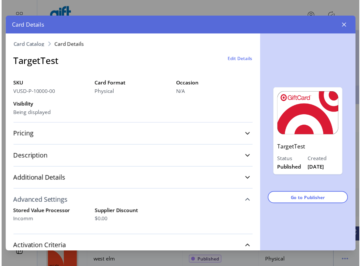
scroll to position [1, 0]
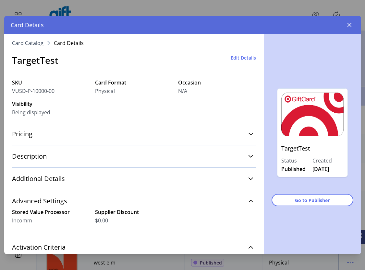
click at [240, 57] on span "Edit Details" at bounding box center [243, 57] width 25 height 7
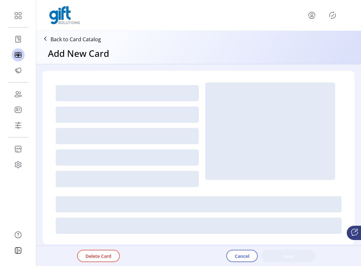
type textarea "****"
type input "*"
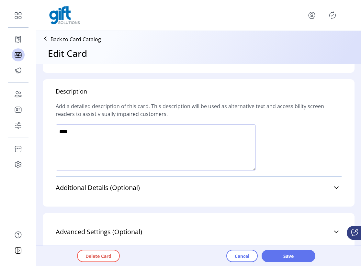
scroll to position [173, 0]
click at [317, 224] on link "Advanced Settings (Optional)" at bounding box center [199, 231] width 286 height 14
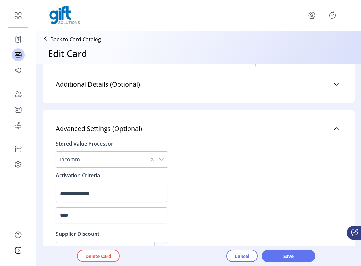
scroll to position [514, 0]
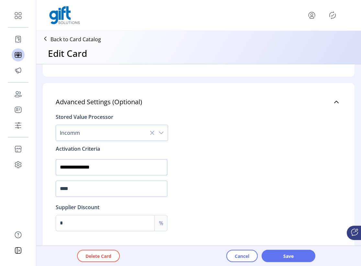
click at [126, 159] on input "**********" at bounding box center [112, 167] width 112 height 16
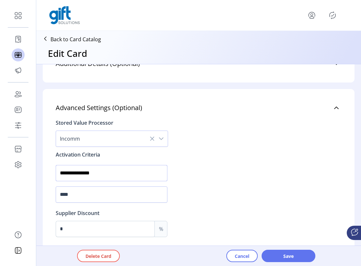
scroll to position [503, 0]
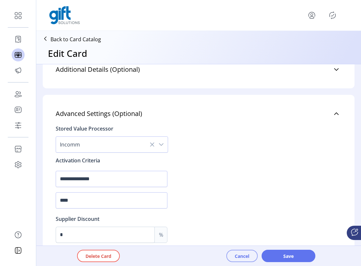
click at [240, 257] on span "Cancel" at bounding box center [242, 255] width 15 height 7
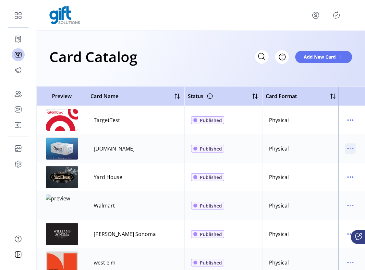
click at [352, 148] on icon "menu" at bounding box center [352, 148] width 1 height 1
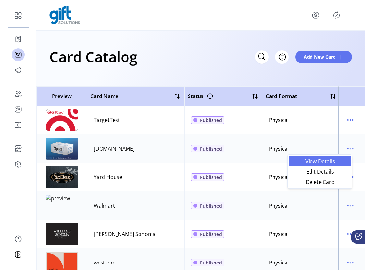
click at [324, 162] on span "View Details" at bounding box center [320, 161] width 54 height 5
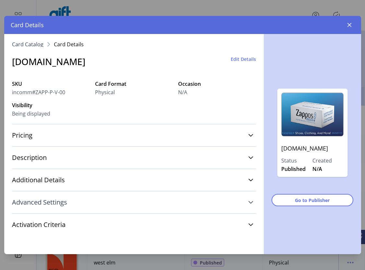
click at [248, 206] on link "Advanced Settings" at bounding box center [134, 202] width 244 height 14
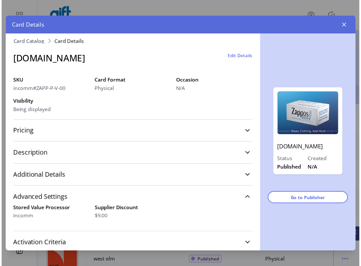
scroll to position [8, 0]
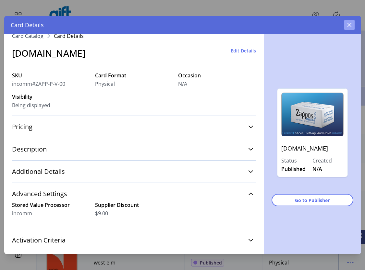
click at [349, 24] on icon "button" at bounding box center [349, 25] width 4 height 4
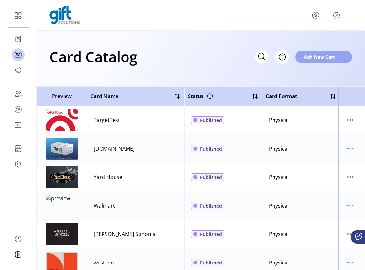
click at [324, 58] on span "Add New Card" at bounding box center [319, 56] width 32 height 7
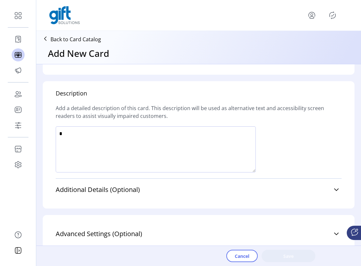
scroll to position [331, 0]
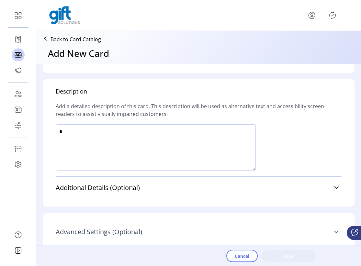
click at [337, 233] on icon at bounding box center [336, 231] width 5 height 5
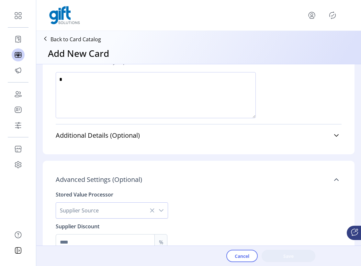
scroll to position [402, 0]
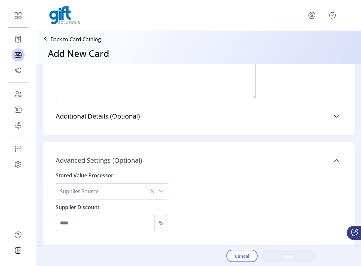
click at [156, 193] on div "dropdown trigger" at bounding box center [161, 191] width 13 height 16
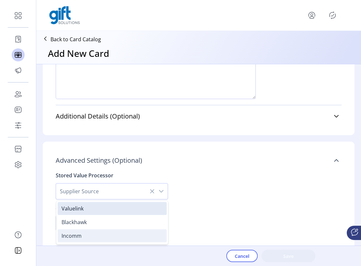
click at [84, 232] on li "Incomm" at bounding box center [112, 235] width 109 height 13
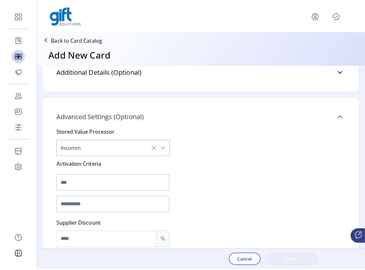
scroll to position [455, 0]
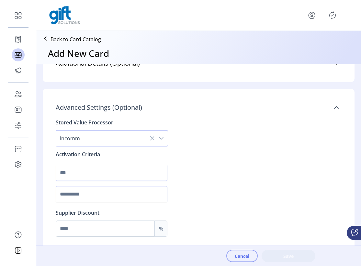
click at [250, 259] on button "Cancel" at bounding box center [242, 255] width 31 height 12
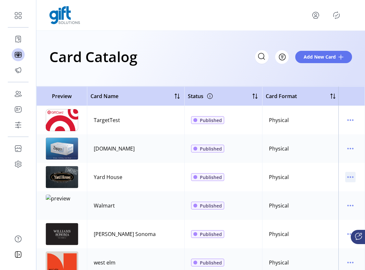
click at [349, 176] on icon "menu" at bounding box center [350, 177] width 10 height 10
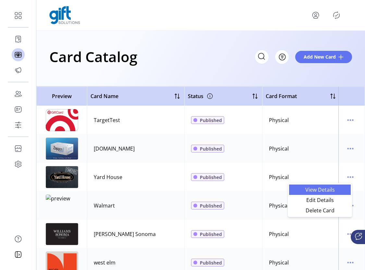
click at [331, 190] on span "View Details" at bounding box center [320, 189] width 54 height 5
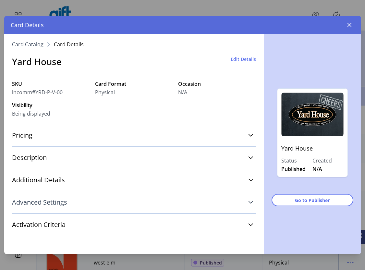
click at [249, 201] on icon at bounding box center [250, 202] width 5 height 5
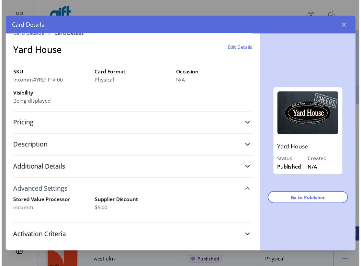
scroll to position [17, 0]
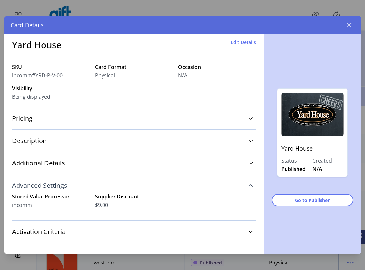
click at [236, 37] on div "Yard House Edit Details" at bounding box center [134, 44] width 244 height 29
click at [234, 43] on span "Edit Details" at bounding box center [243, 42] width 25 height 7
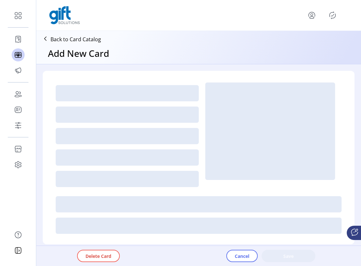
type textarea "*********"
type input "*"
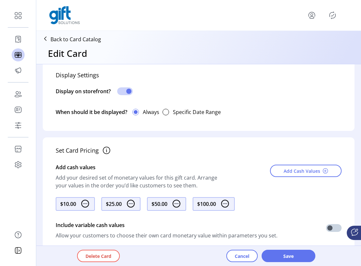
scroll to position [235, 0]
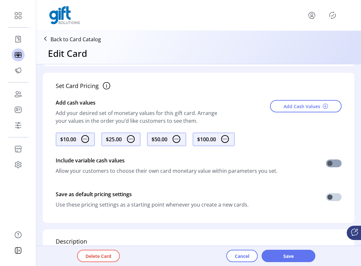
click at [335, 163] on span at bounding box center [334, 163] width 16 height 8
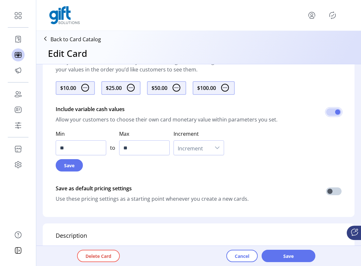
scroll to position [288, 0]
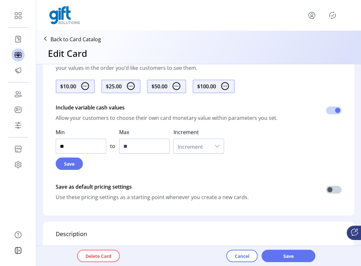
click at [76, 147] on input "**" at bounding box center [81, 145] width 51 height 15
type input "**"
type input "***"
click at [138, 147] on input "**" at bounding box center [144, 145] width 51 height 15
click at [203, 144] on span "Increment" at bounding box center [192, 146] width 37 height 14
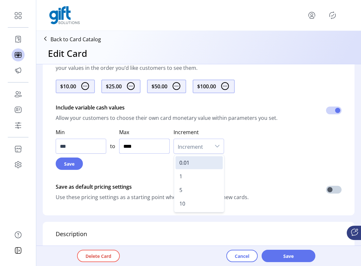
drag, startPoint x: 141, startPoint y: 146, endPoint x: 126, endPoint y: 146, distance: 15.2
click at [126, 146] on input "****" at bounding box center [144, 145] width 51 height 15
type input "******"
click at [216, 146] on icon "dropdown trigger" at bounding box center [217, 145] width 5 height 5
click at [194, 179] on li "1" at bounding box center [199, 176] width 47 height 13
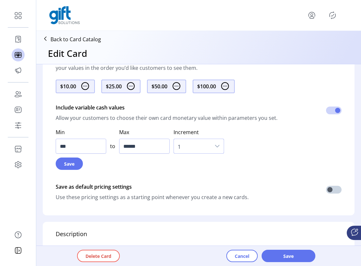
click at [220, 145] on div "dropdown trigger" at bounding box center [217, 146] width 13 height 14
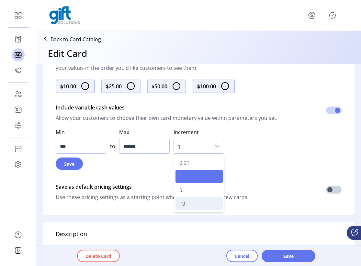
click at [186, 203] on li "10" at bounding box center [199, 203] width 47 height 13
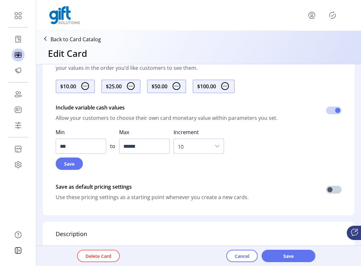
click at [268, 153] on div "Set Card Pricing Add cash values Add your desired set of monetary values for th…" at bounding box center [199, 117] width 312 height 195
click at [65, 164] on span "Save" at bounding box center [69, 163] width 10 height 7
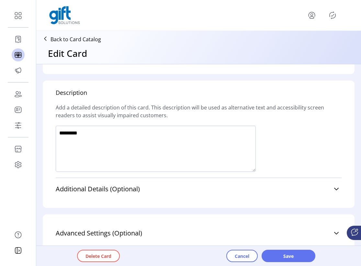
scroll to position [432, 0]
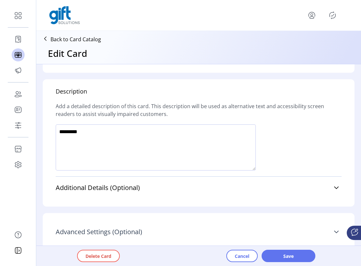
click at [334, 233] on link "Advanced Settings (Optional)" at bounding box center [199, 231] width 286 height 14
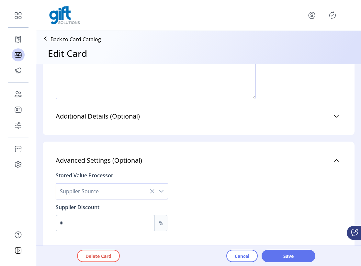
scroll to position [82, 0]
click at [164, 188] on icon "dropdown trigger" at bounding box center [161, 190] width 5 height 5
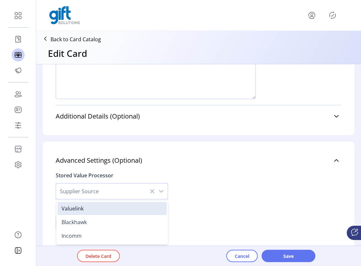
click at [164, 188] on icon "dropdown trigger" at bounding box center [161, 190] width 5 height 5
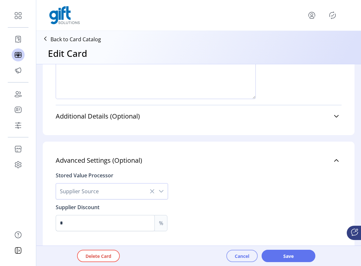
click at [246, 257] on span "Cancel" at bounding box center [242, 255] width 15 height 7
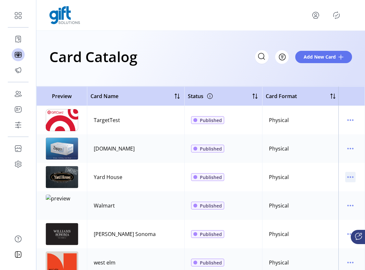
click at [345, 177] on icon "menu" at bounding box center [350, 177] width 10 height 10
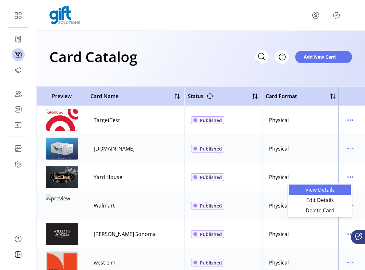
click at [328, 192] on span "View Details" at bounding box center [320, 189] width 54 height 5
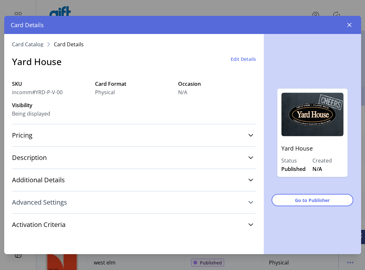
click at [243, 205] on link "Advanced Settings" at bounding box center [134, 202] width 244 height 14
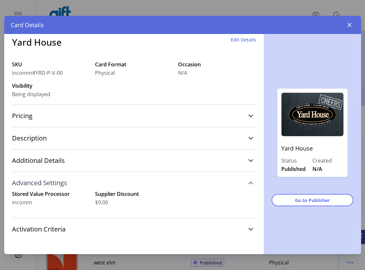
scroll to position [20, 0]
click at [351, 23] on icon "button" at bounding box center [349, 24] width 5 height 5
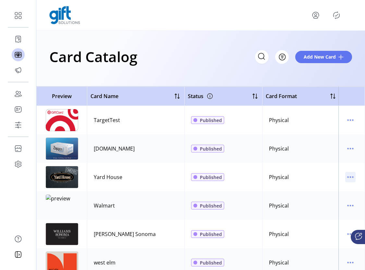
click at [345, 175] on icon "menu" at bounding box center [350, 177] width 10 height 10
click at [329, 201] on span "Edit Details" at bounding box center [320, 200] width 54 height 5
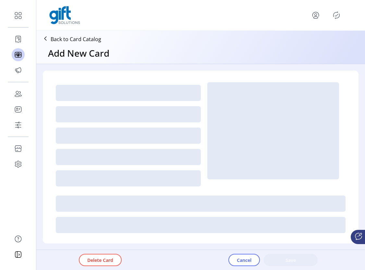
type textarea "*********"
type input "*"
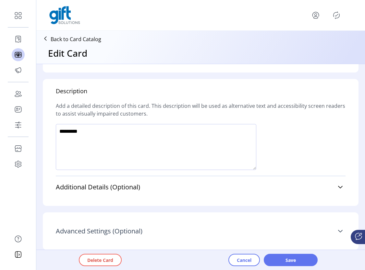
click at [328, 232] on link "Advanced Settings (Optional)" at bounding box center [201, 231] width 290 height 14
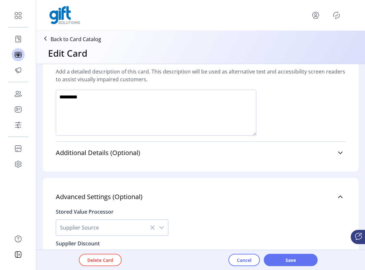
scroll to position [456, 0]
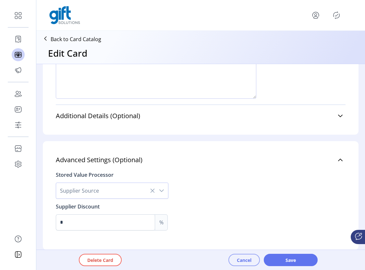
click at [246, 258] on span "Cancel" at bounding box center [244, 260] width 15 height 7
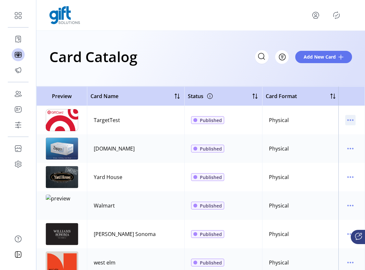
click at [348, 120] on icon "menu" at bounding box center [350, 120] width 10 height 10
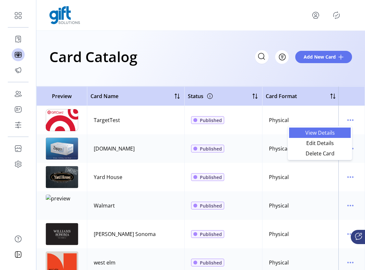
click at [325, 134] on span "View Details" at bounding box center [320, 132] width 54 height 5
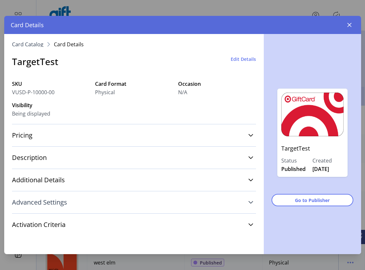
click at [246, 203] on link "Advanced Settings" at bounding box center [134, 202] width 244 height 14
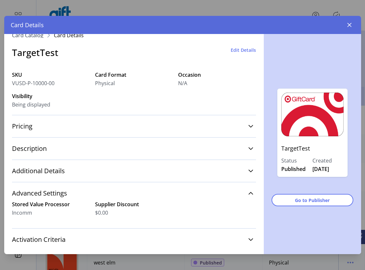
scroll to position [13, 0]
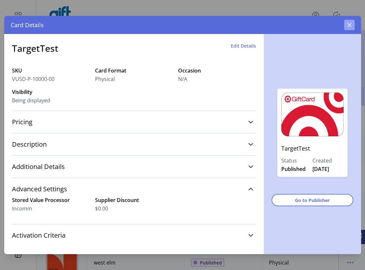
click at [348, 24] on icon "button" at bounding box center [349, 24] width 5 height 5
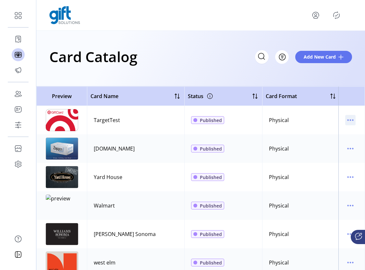
click at [350, 119] on icon "menu" at bounding box center [350, 120] width 10 height 10
click at [331, 141] on span "Edit Details" at bounding box center [320, 143] width 54 height 5
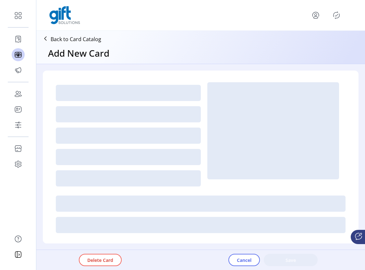
type textarea "****"
type input "*"
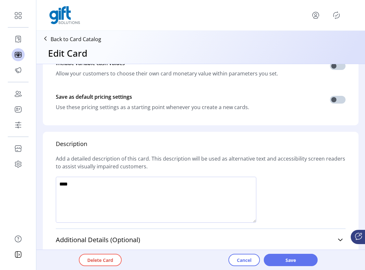
scroll to position [385, 0]
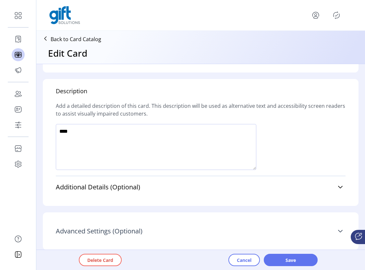
click at [337, 228] on link "Advanced Settings (Optional)" at bounding box center [201, 231] width 290 height 14
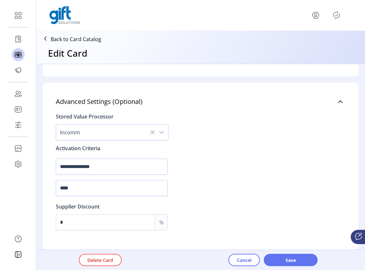
scroll to position [515, 0]
click at [238, 261] on span "Cancel" at bounding box center [244, 260] width 15 height 7
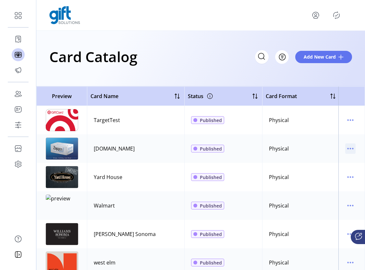
click at [347, 149] on icon "menu" at bounding box center [350, 149] width 10 height 10
click at [345, 151] on icon "menu" at bounding box center [350, 149] width 10 height 10
click at [325, 174] on span "Edit Details" at bounding box center [320, 171] width 54 height 5
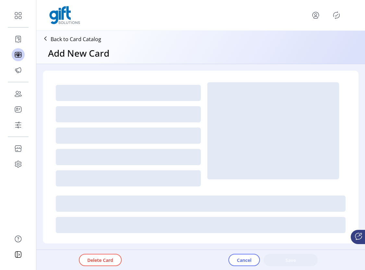
type textarea "*********"
type input "*"
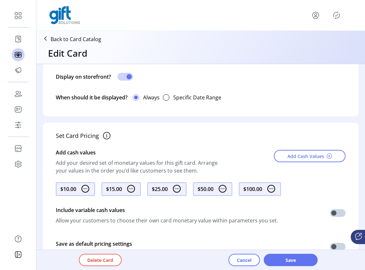
scroll to position [385, 0]
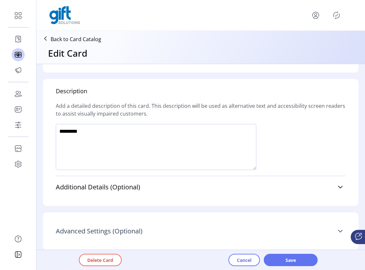
click at [329, 230] on link "Advanced Settings (Optional)" at bounding box center [201, 231] width 290 height 14
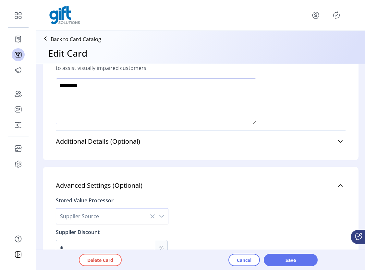
scroll to position [456, 0]
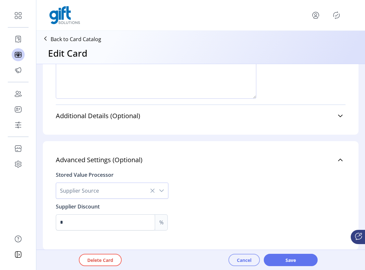
click at [249, 256] on button "Cancel" at bounding box center [243, 260] width 31 height 12
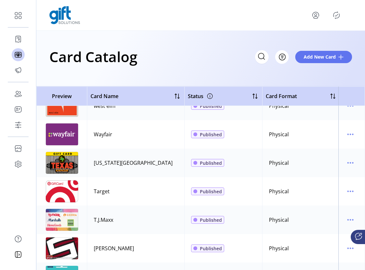
drag, startPoint x: 179, startPoint y: 265, endPoint x: 195, endPoint y: 266, distance: 16.2
click at [195, 266] on div "Preview Card Name Status Card Format Merchant Brand Date Created Date Modified …" at bounding box center [200, 179] width 328 height 184
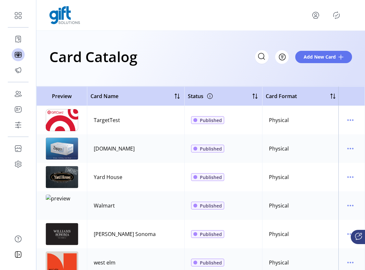
click at [144, 203] on td "Walmart" at bounding box center [135, 206] width 97 height 29
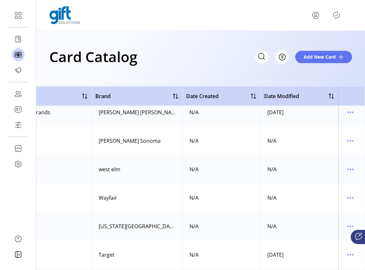
scroll to position [93, 342]
click at [350, 199] on icon "menu" at bounding box center [350, 198] width 1 height 1
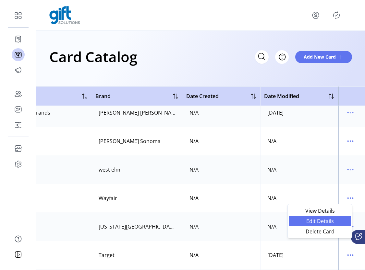
click at [326, 220] on span "Edit Details" at bounding box center [320, 221] width 54 height 5
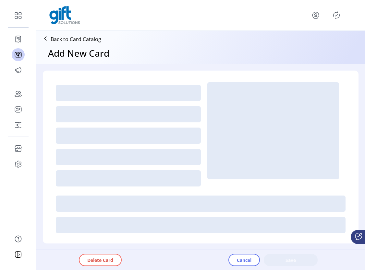
type textarea "*********"
type input "***"
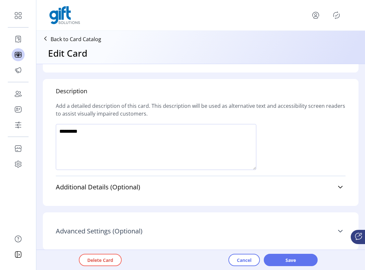
click at [332, 231] on link "Advanced Settings (Optional)" at bounding box center [201, 231] width 290 height 14
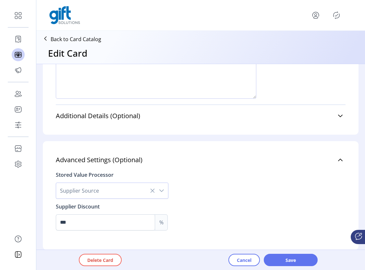
scroll to position [385, 0]
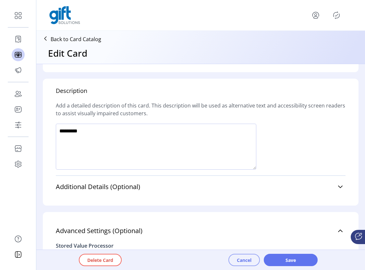
click at [238, 260] on span "Cancel" at bounding box center [244, 260] width 15 height 7
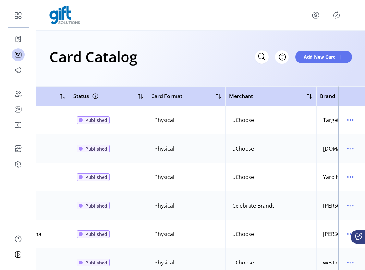
scroll to position [0, 288]
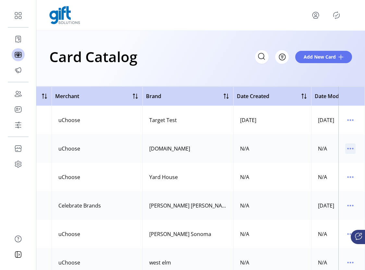
click at [347, 149] on icon "menu" at bounding box center [350, 149] width 10 height 10
click at [336, 172] on span "Edit Details" at bounding box center [320, 171] width 54 height 5
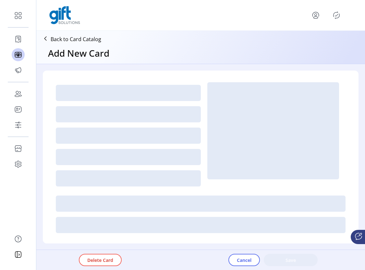
type textarea "*********"
type input "*"
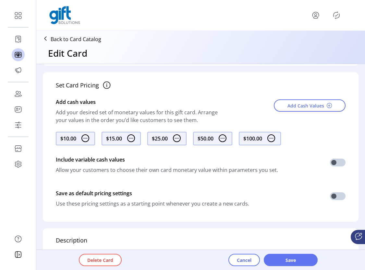
scroll to position [282, 0]
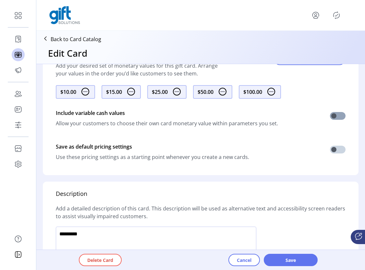
click at [336, 116] on span at bounding box center [338, 116] width 16 height 8
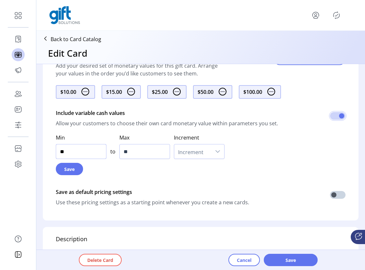
click at [74, 152] on input "**" at bounding box center [81, 151] width 51 height 15
type input "**"
click at [141, 154] on input "**" at bounding box center [144, 151] width 51 height 15
type input "******"
click at [72, 155] on input "**" at bounding box center [81, 151] width 51 height 15
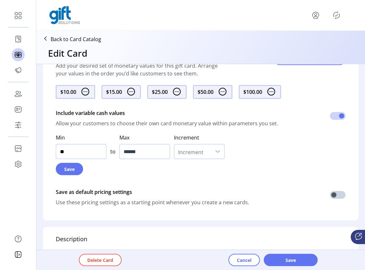
type input "***"
click at [209, 149] on span "Increment" at bounding box center [192, 152] width 37 height 14
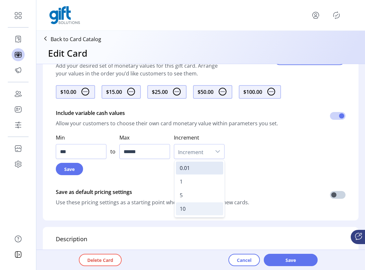
click at [195, 210] on li "10" at bounding box center [199, 209] width 47 height 13
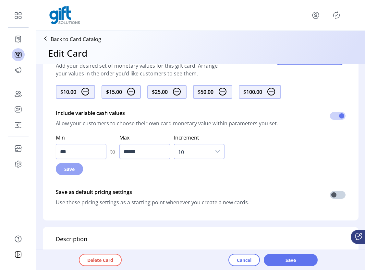
click at [68, 170] on span "Save" at bounding box center [69, 169] width 10 height 7
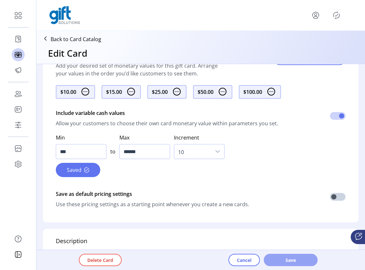
click at [290, 261] on span "Save" at bounding box center [290, 260] width 37 height 7
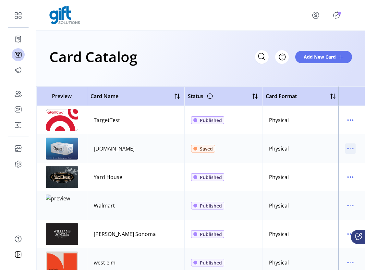
click at [346, 150] on icon "menu" at bounding box center [350, 149] width 10 height 10
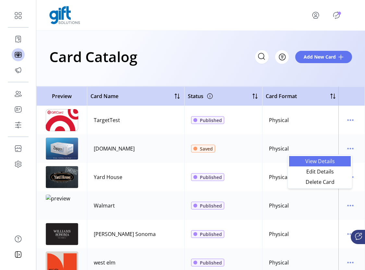
click at [328, 163] on span "View Details" at bounding box center [320, 161] width 54 height 5
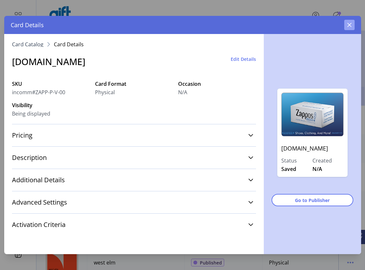
click at [349, 25] on icon "button" at bounding box center [349, 25] width 4 height 4
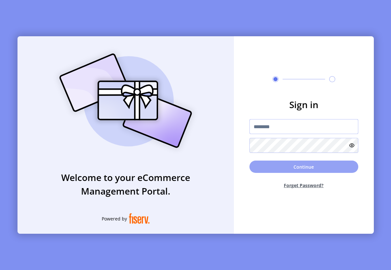
type input "**********"
click at [299, 168] on button "Continue" at bounding box center [304, 167] width 109 height 12
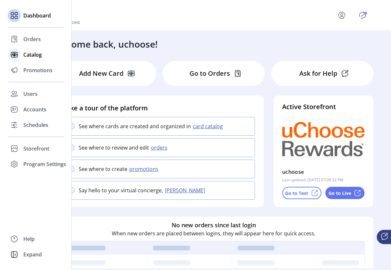
click at [32, 55] on span "Catalog" at bounding box center [32, 55] width 18 height 8
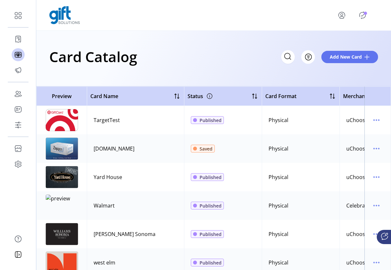
click at [364, 15] on icon "Publisher Panel" at bounding box center [363, 15] width 10 height 10
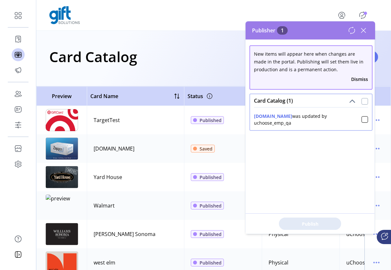
click at [363, 103] on div at bounding box center [365, 101] width 6 height 6
click at [318, 223] on span "Publish 1 Items" at bounding box center [310, 224] width 45 height 7
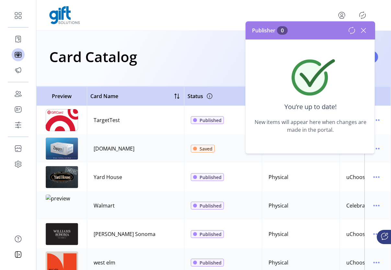
click at [365, 32] on icon at bounding box center [364, 30] width 10 height 10
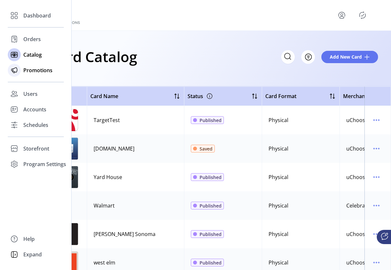
click at [36, 65] on div "Promotions" at bounding box center [36, 71] width 56 height 16
click at [31, 69] on span "Promotions" at bounding box center [37, 70] width 29 height 8
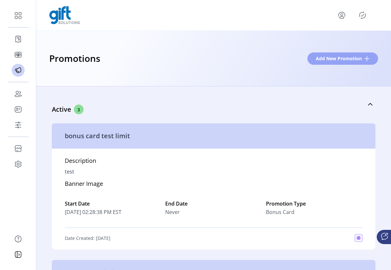
click at [352, 55] on span "Add New Promotion" at bounding box center [339, 58] width 46 height 7
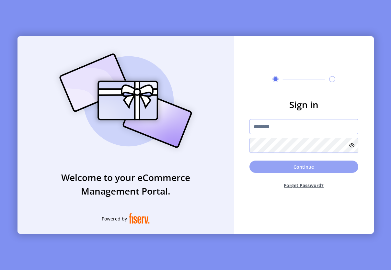
type input "**********"
click at [292, 168] on button "Continue" at bounding box center [304, 167] width 109 height 12
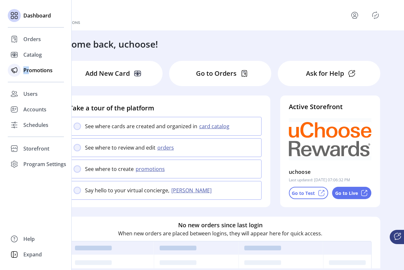
click at [29, 65] on div "Promotions" at bounding box center [36, 71] width 56 height 16
click at [29, 67] on span "Promotions" at bounding box center [37, 70] width 29 height 8
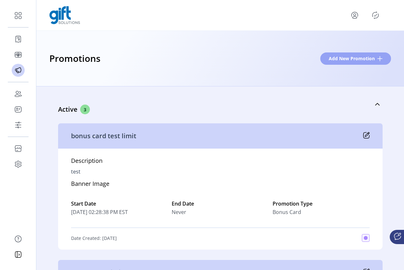
click at [374, 56] on button "Add New Promotion" at bounding box center [355, 59] width 71 height 12
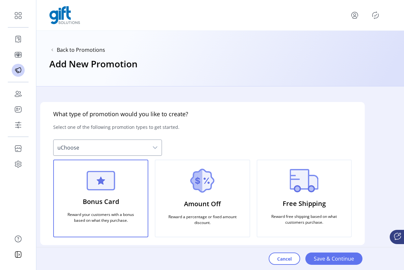
click at [143, 145] on span "uChoose" at bounding box center [100, 148] width 95 height 16
click at [213, 203] on p "Amount Off" at bounding box center [202, 204] width 37 height 15
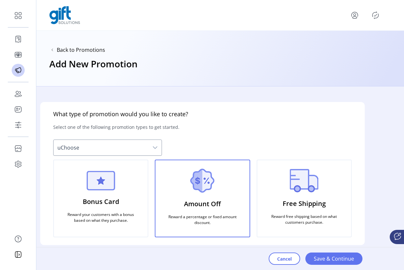
click at [299, 203] on p "Free Shipping" at bounding box center [303, 203] width 43 height 15
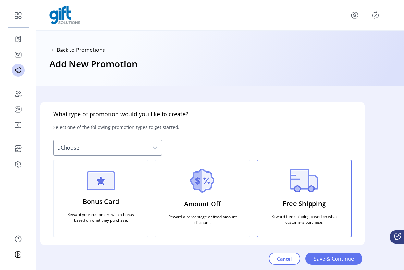
click at [80, 209] on p "Reward your customers with a bonus based on what they purchase." at bounding box center [101, 217] width 78 height 17
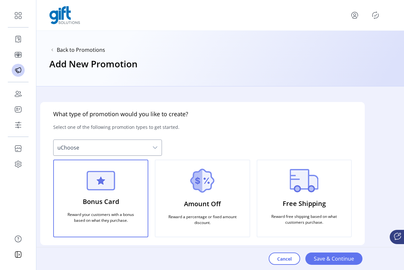
click at [337, 262] on div "Cancel Save & Continue" at bounding box center [328, 259] width 120 height 23
click at [337, 261] on div "Cancel Save & Continue" at bounding box center [328, 259] width 120 height 23
click at [336, 260] on div "Cancel Save & Continue" at bounding box center [328, 259] width 120 height 23
click at [336, 259] on div "Cancel Save & Continue" at bounding box center [328, 259] width 120 height 23
click at [63, 50] on span "Back to Promotions" at bounding box center [81, 50] width 48 height 8
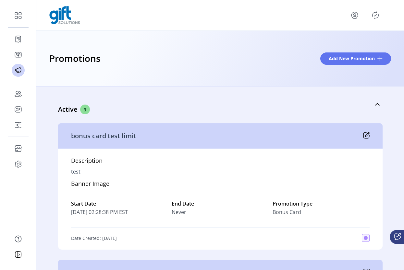
click at [364, 135] on icon at bounding box center [366, 135] width 6 height 6
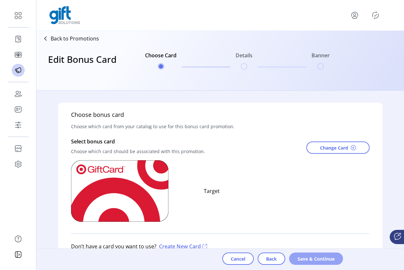
click at [307, 261] on span "Save & Continue" at bounding box center [315, 259] width 37 height 7
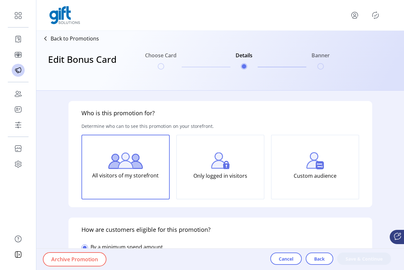
type input "**********"
type textarea "****"
type input "******"
type input "*****"
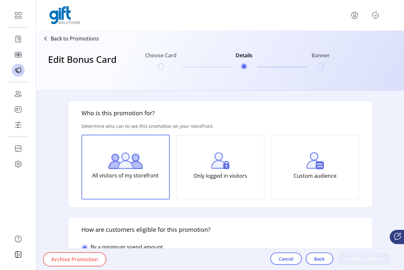
type input "**********"
type input "*****"
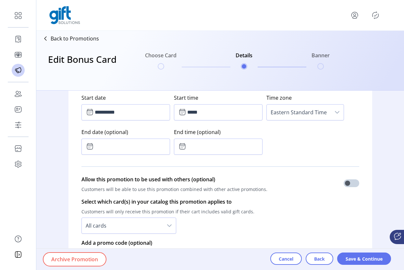
scroll to position [307, 0]
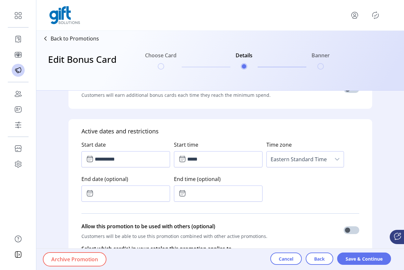
click at [322, 159] on span "Eastern Standard Time" at bounding box center [298, 160] width 64 height 16
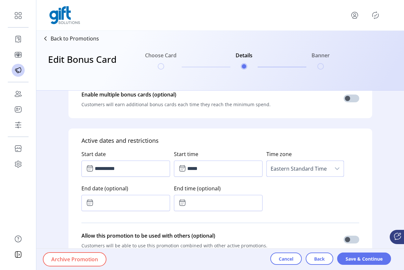
scroll to position [290, 0]
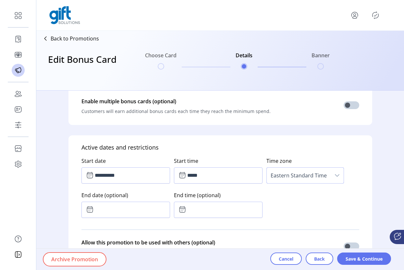
click at [334, 177] on icon "dropdown trigger" at bounding box center [336, 175] width 5 height 5
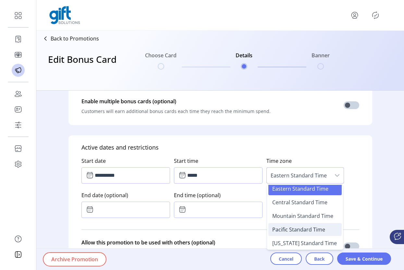
scroll to position [0, 0]
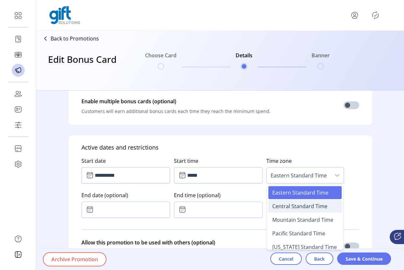
click at [296, 205] on span "Central Standard Time" at bounding box center [299, 206] width 55 height 7
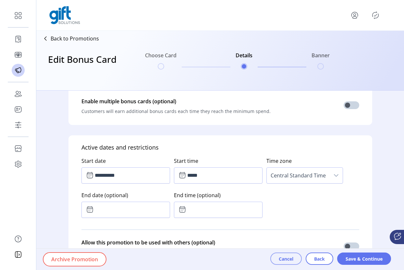
click at [281, 260] on span "Cancel" at bounding box center [285, 259] width 15 height 7
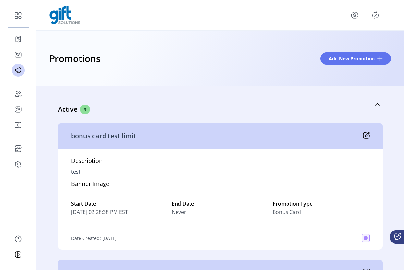
click at [354, 15] on icon "menu" at bounding box center [354, 15] width 10 height 10
click at [365, 46] on span "Sign Out" at bounding box center [370, 43] width 49 height 5
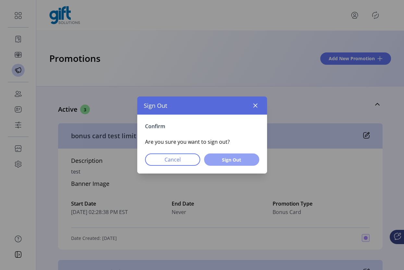
click at [239, 162] on span "Sign Out" at bounding box center [231, 160] width 38 height 7
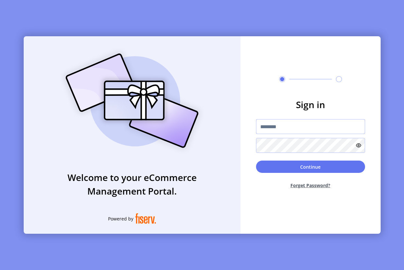
type input "**********"
click at [323, 130] on input "**********" at bounding box center [310, 126] width 109 height 15
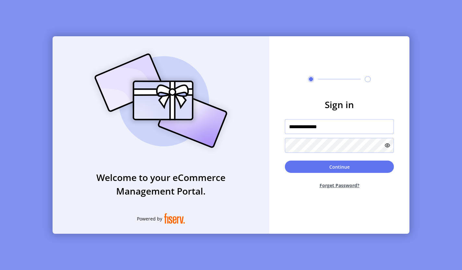
click at [317, 125] on input "**********" at bounding box center [339, 126] width 109 height 15
type input "**********"
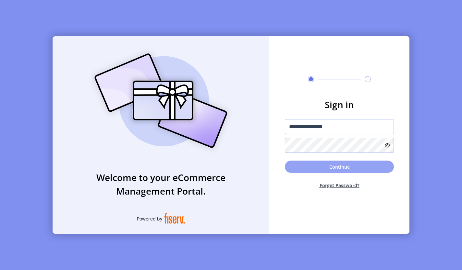
click at [368, 165] on button "Continue" at bounding box center [339, 167] width 109 height 12
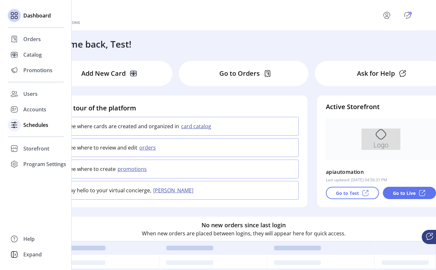
click at [34, 128] on span "Schedules" at bounding box center [35, 125] width 25 height 8
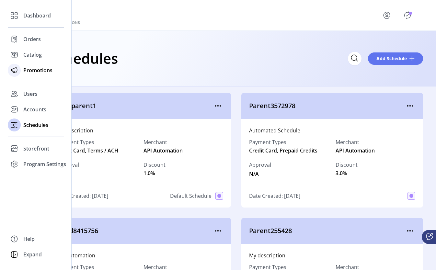
click at [33, 72] on span "Promotions" at bounding box center [37, 70] width 29 height 8
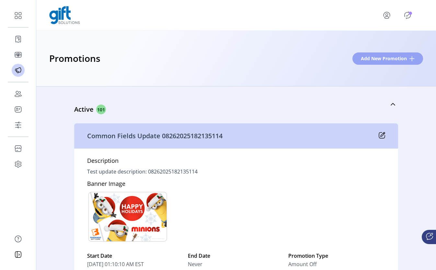
click at [397, 56] on span "Add New Promotion" at bounding box center [384, 58] width 46 height 7
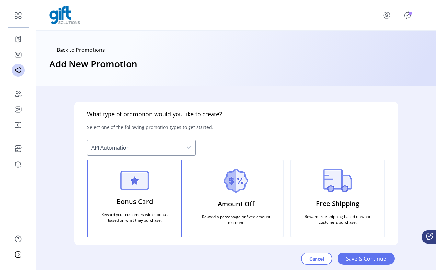
click at [205, 214] on p "Reward a percentage or fixed amount discount." at bounding box center [236, 220] width 78 height 17
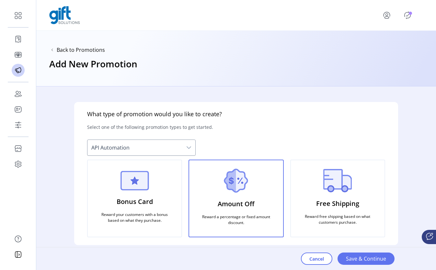
click at [364, 196] on div "Free Shipping Reward free shipping based on what customers purchase." at bounding box center [337, 199] width 95 height 78
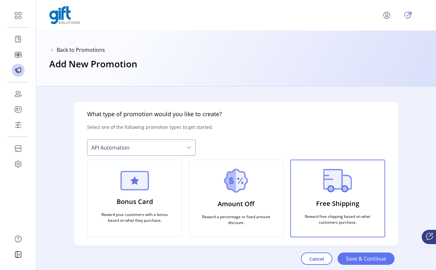
click at [121, 209] on p "Reward your customers with a bonus based on what they purchase." at bounding box center [135, 217] width 78 height 17
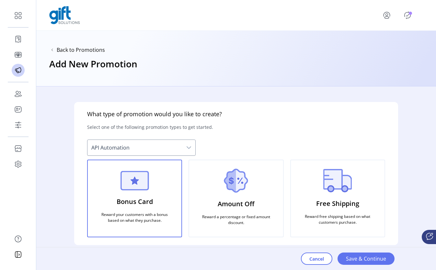
click at [246, 186] on img at bounding box center [236, 181] width 24 height 24
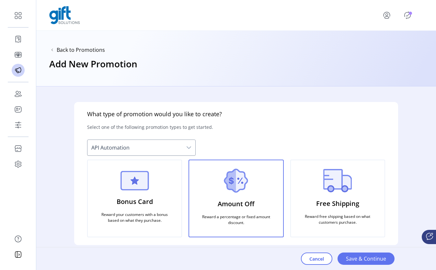
drag, startPoint x: 349, startPoint y: 189, endPoint x: 185, endPoint y: 195, distance: 164.1
click at [349, 189] on img at bounding box center [338, 180] width 29 height 23
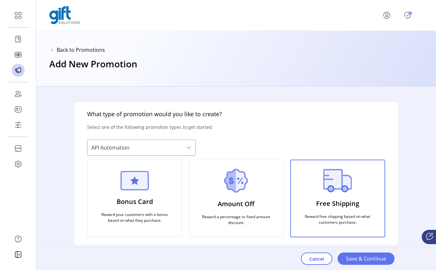
click at [171, 193] on div "Bonus Card Reward your customers with a bonus based on what they purchase." at bounding box center [134, 199] width 95 height 78
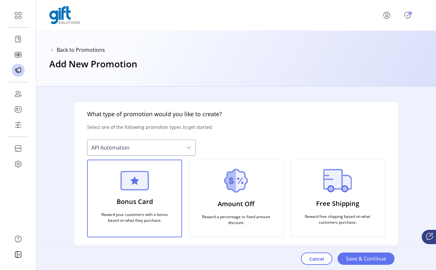
click at [291, 202] on div "Free Shipping Reward free shipping based on what customers purchase." at bounding box center [337, 199] width 95 height 78
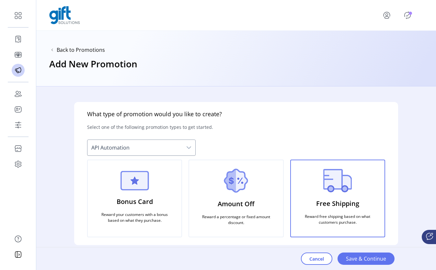
click at [253, 203] on p "Amount Off" at bounding box center [236, 204] width 37 height 15
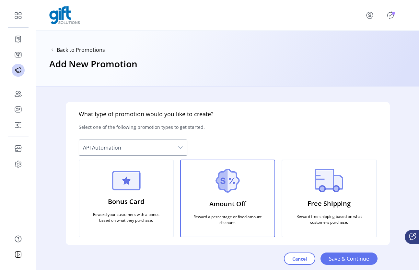
click at [153, 146] on span "API Automation" at bounding box center [126, 148] width 95 height 16
click at [169, 148] on span "API Automation" at bounding box center [126, 148] width 95 height 16
click at [177, 146] on div "dropdown trigger" at bounding box center [180, 148] width 13 height 16
drag, startPoint x: 181, startPoint y: 146, endPoint x: 218, endPoint y: 161, distance: 40.3
click at [181, 146] on icon "dropdown trigger" at bounding box center [180, 147] width 5 height 5
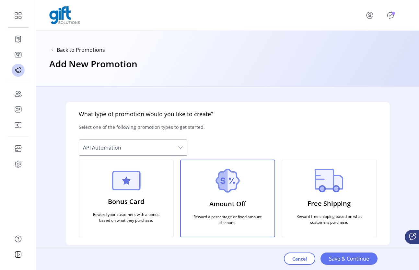
drag, startPoint x: 218, startPoint y: 160, endPoint x: 214, endPoint y: 156, distance: 5.1
click at [214, 156] on div "What type of promotion would you like to create? Select one of the following pr…" at bounding box center [228, 173] width 324 height 143
click at [371, 184] on div "Free Shipping Reward free shipping based on what customers purchase." at bounding box center [329, 199] width 95 height 78
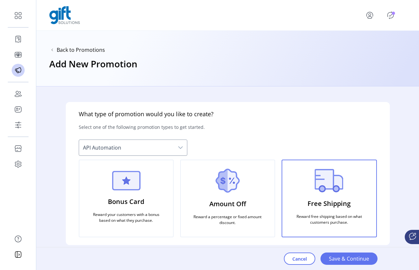
click at [371, 183] on div "Free Shipping Reward free shipping based on what customers purchase." at bounding box center [329, 199] width 95 height 78
click at [327, 257] on div "Cancel Save & Continue" at bounding box center [344, 259] width 120 height 23
click at [325, 255] on div "Cancel Save & Continue" at bounding box center [344, 259] width 120 height 23
click at [299, 256] on span "Cancel" at bounding box center [299, 259] width 15 height 7
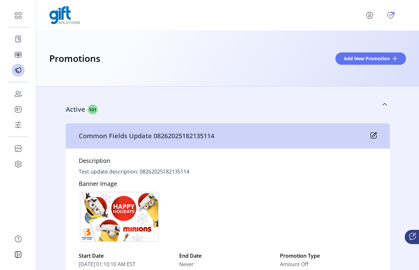
click at [383, 106] on icon at bounding box center [384, 104] width 5 height 5
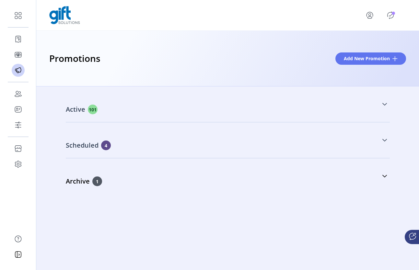
click at [384, 136] on link "Scheduled 4" at bounding box center [228, 140] width 324 height 28
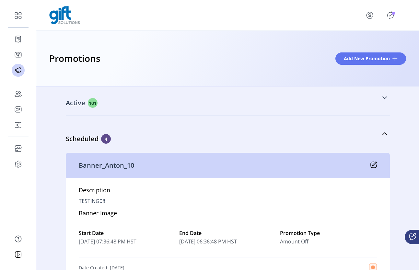
scroll to position [7, 0]
click at [373, 166] on icon at bounding box center [374, 164] width 6 height 6
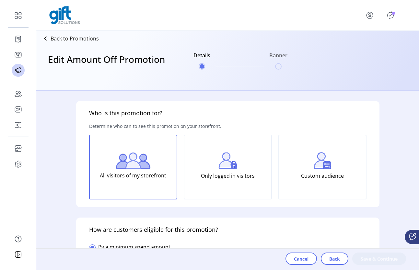
type input "******"
type input "**********"
type input "*****"
type input "**********"
type input "*****"
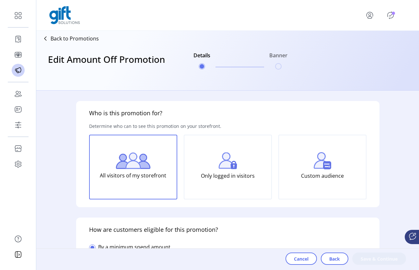
type input "**********"
type textarea "*********"
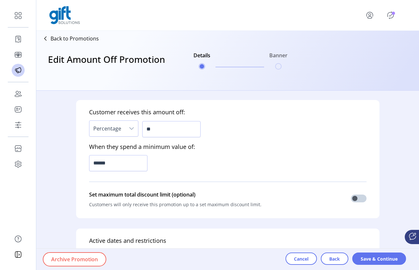
scroll to position [272, 0]
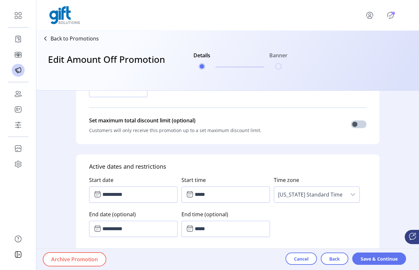
click at [350, 196] on icon "dropdown trigger" at bounding box center [352, 194] width 5 height 5
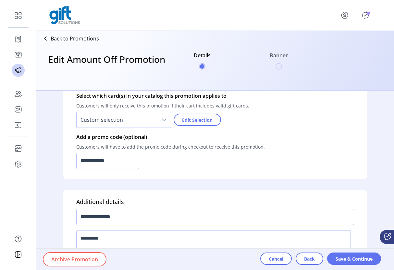
scroll to position [409, 0]
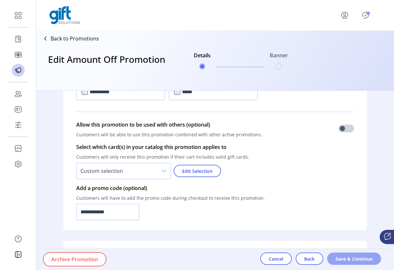
click at [341, 260] on span "Save & Continue" at bounding box center [353, 259] width 37 height 7
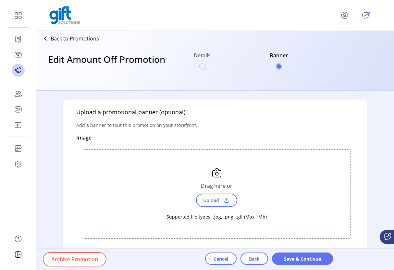
scroll to position [0, 0]
click at [218, 262] on button "Cancel" at bounding box center [220, 259] width 31 height 12
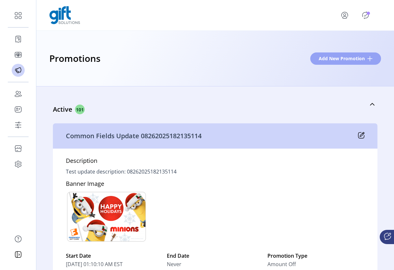
click at [349, 58] on span "Add New Promotion" at bounding box center [341, 58] width 46 height 7
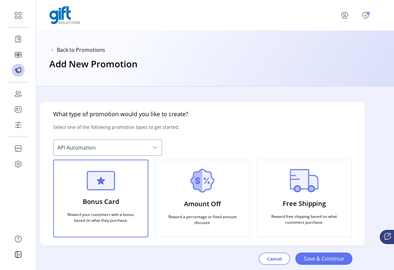
click at [276, 262] on span "Cancel" at bounding box center [274, 259] width 15 height 7
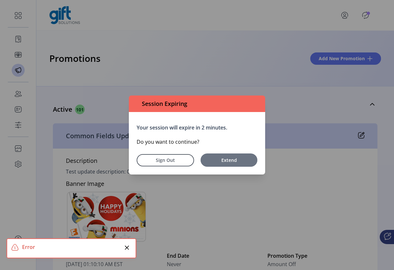
click at [226, 160] on span "Extend" at bounding box center [229, 160] width 50 height 7
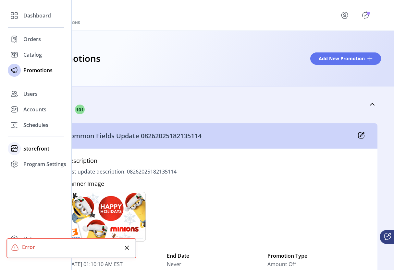
click at [31, 148] on span "Storefront" at bounding box center [36, 149] width 26 height 8
click at [33, 162] on span "Configuration" at bounding box center [40, 162] width 34 height 8
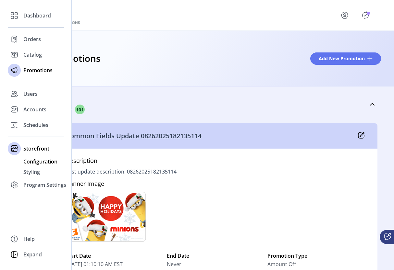
click at [42, 164] on span "Configuration" at bounding box center [40, 162] width 34 height 8
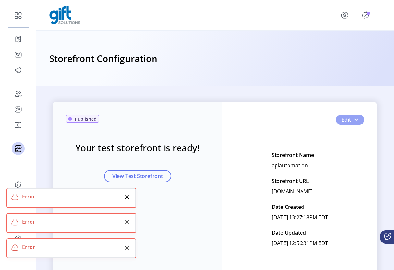
click at [355, 123] on button "Edit" at bounding box center [349, 120] width 29 height 10
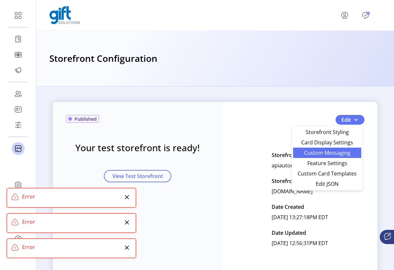
click at [338, 155] on span "Custom Messaging" at bounding box center [327, 152] width 60 height 5
